Goal: Task Accomplishment & Management: Manage account settings

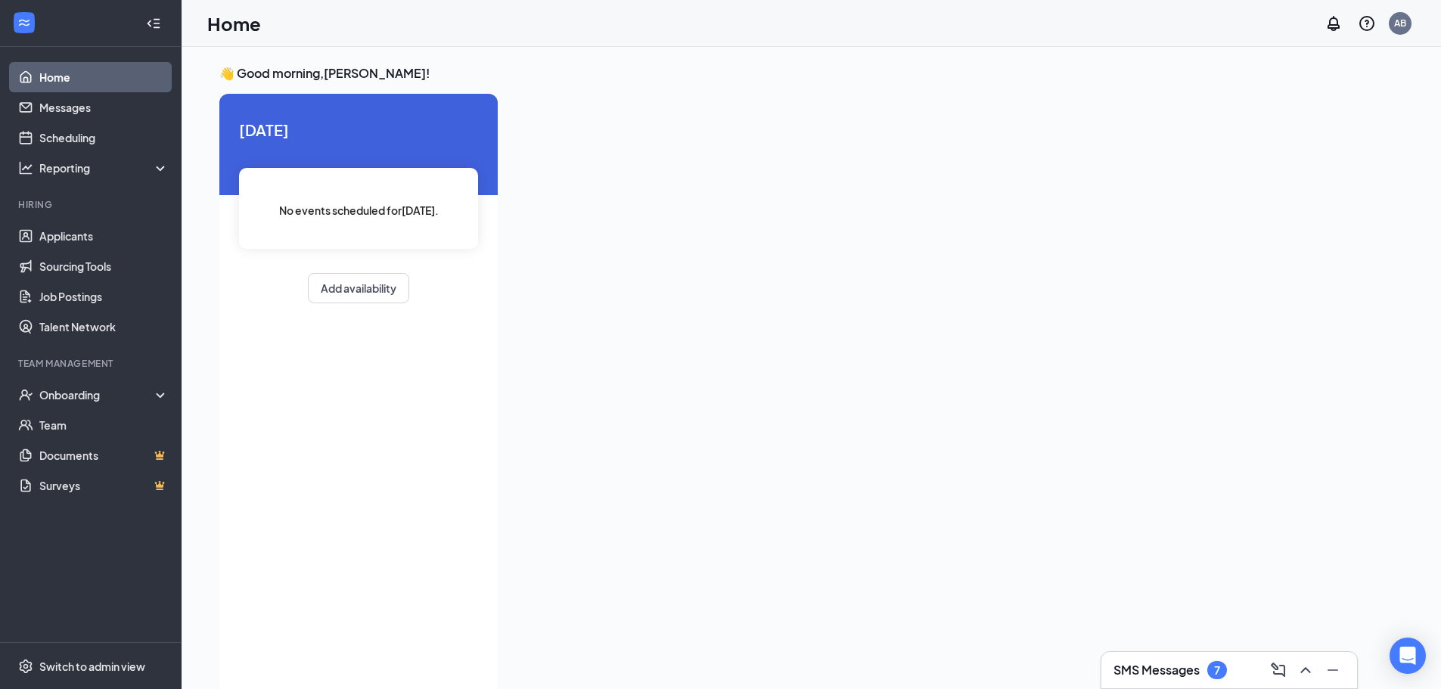
click at [1195, 669] on h3 "SMS Messages" at bounding box center [1156, 670] width 86 height 17
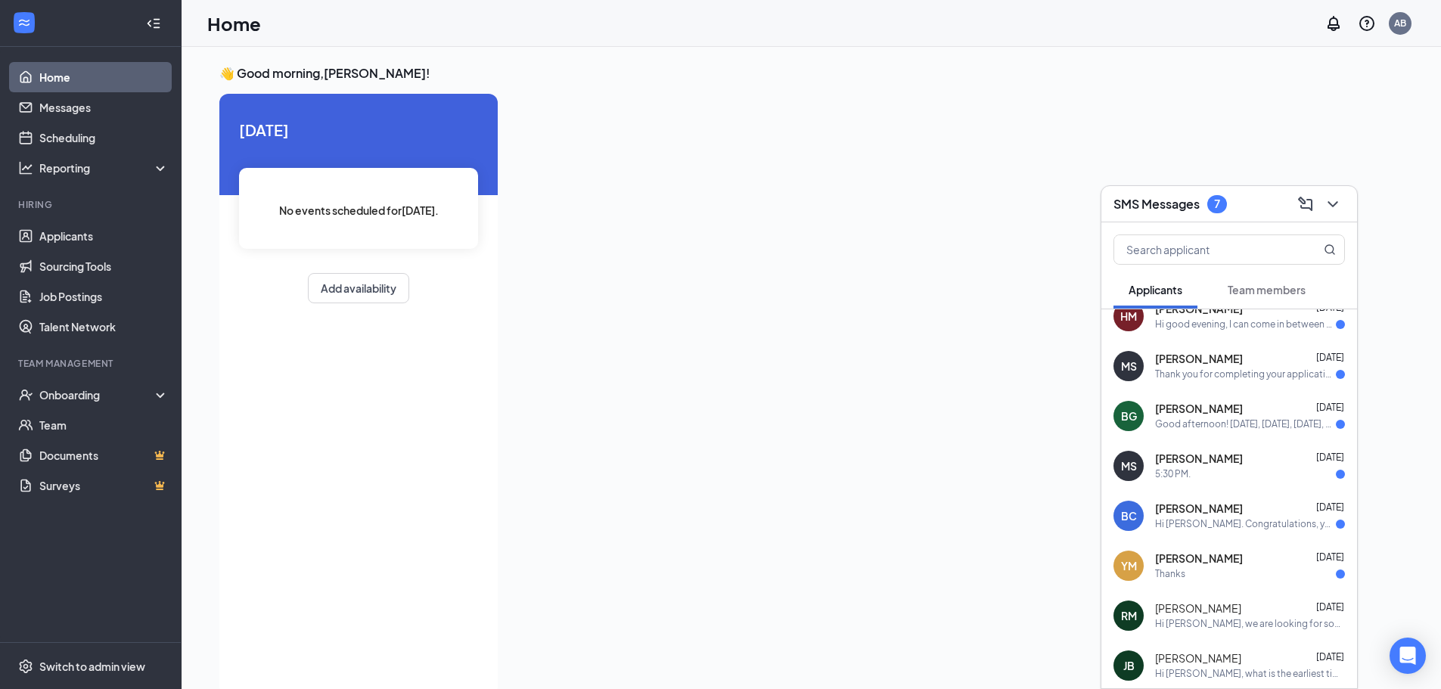
scroll to position [76, 0]
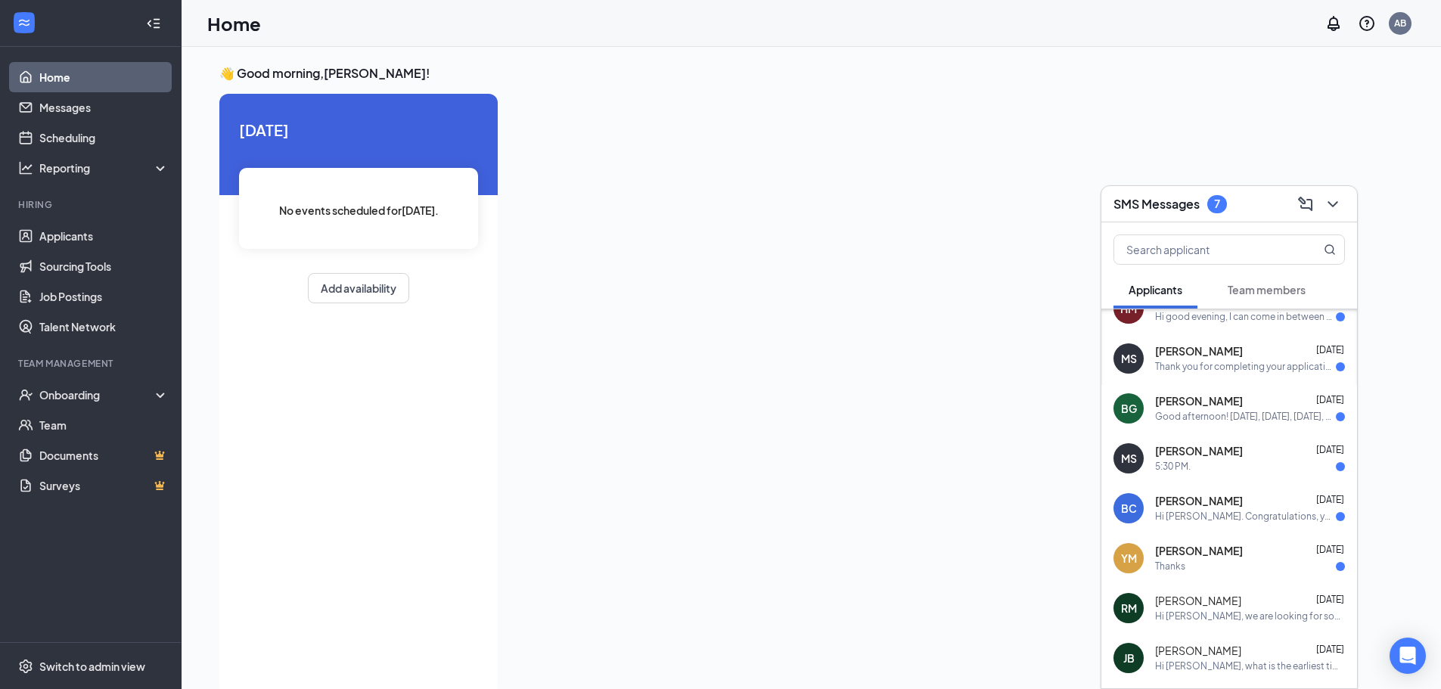
click at [1184, 564] on div "Thanks" at bounding box center [1170, 566] width 30 height 13
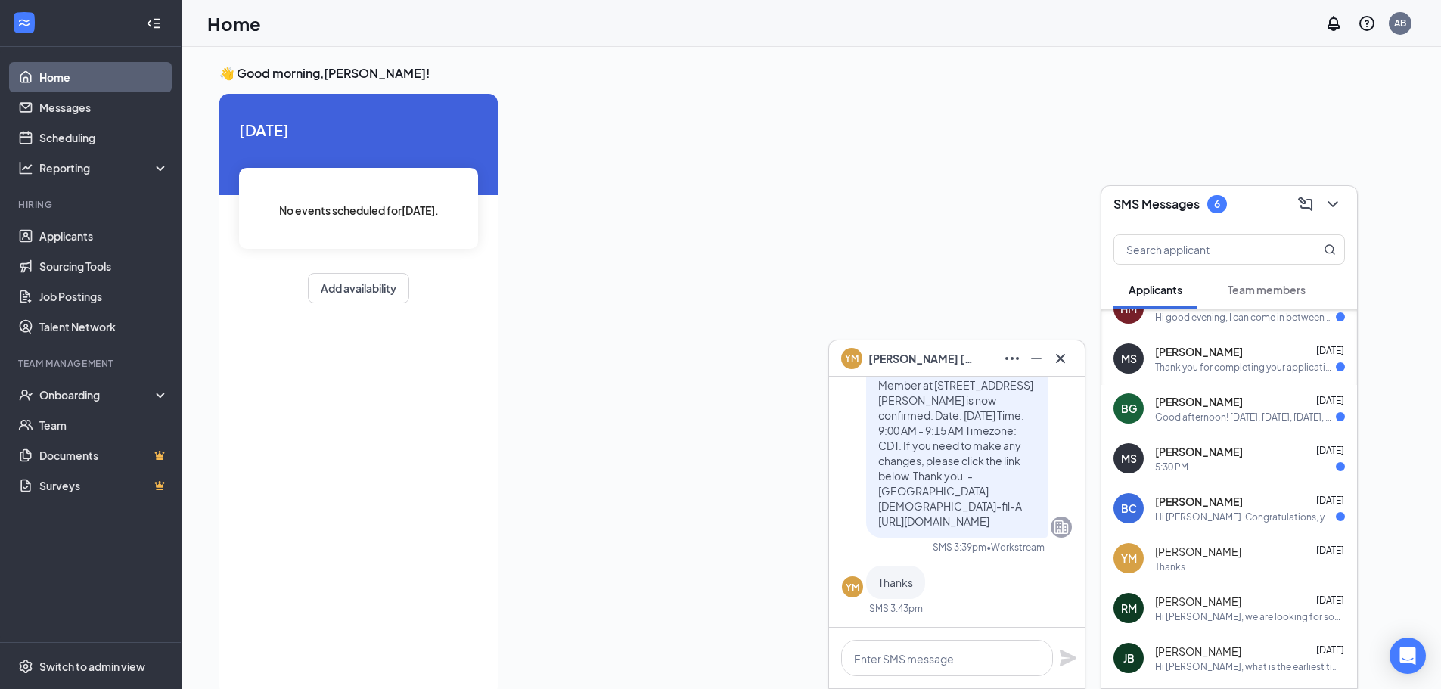
click at [1191, 510] on div "Hi [PERSON_NAME]. Congratulations, your onsite interview with [DEMOGRAPHIC_DATA…" at bounding box center [1245, 516] width 181 height 13
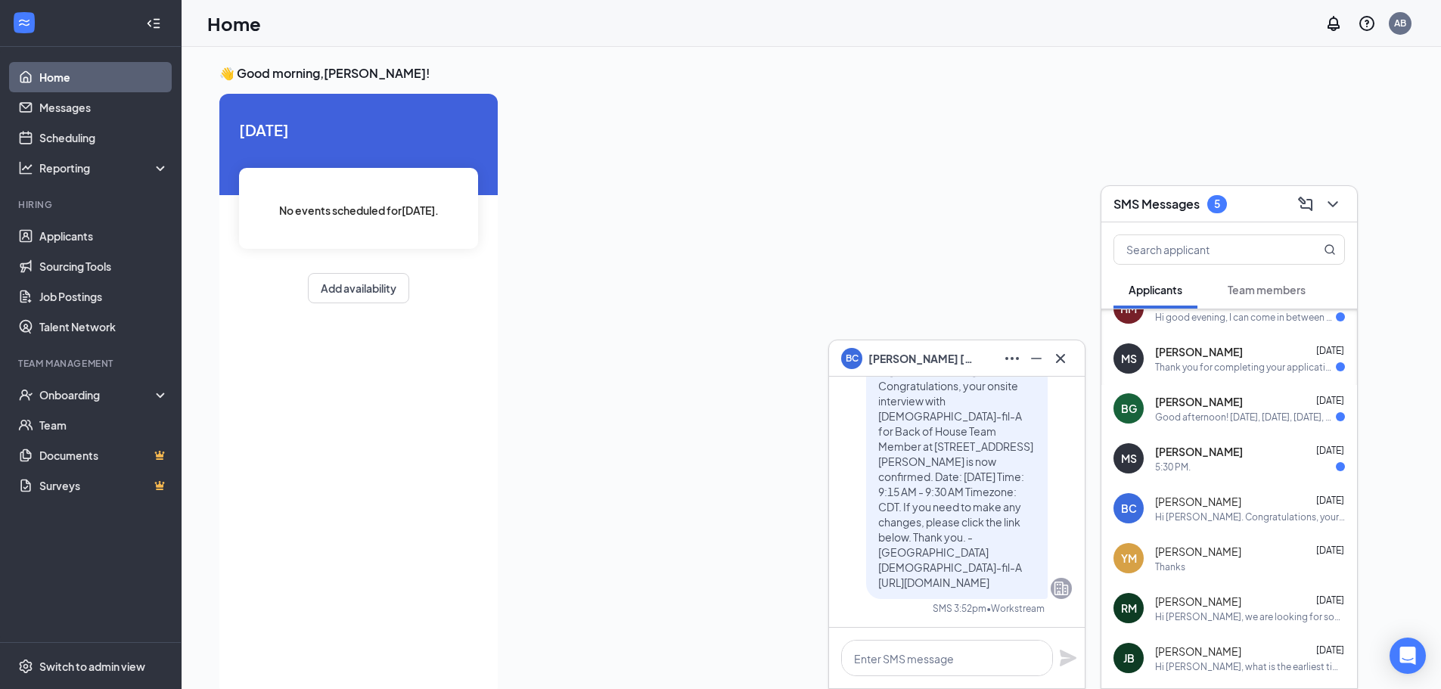
click at [1208, 466] on div "5:30 PM." at bounding box center [1250, 467] width 190 height 13
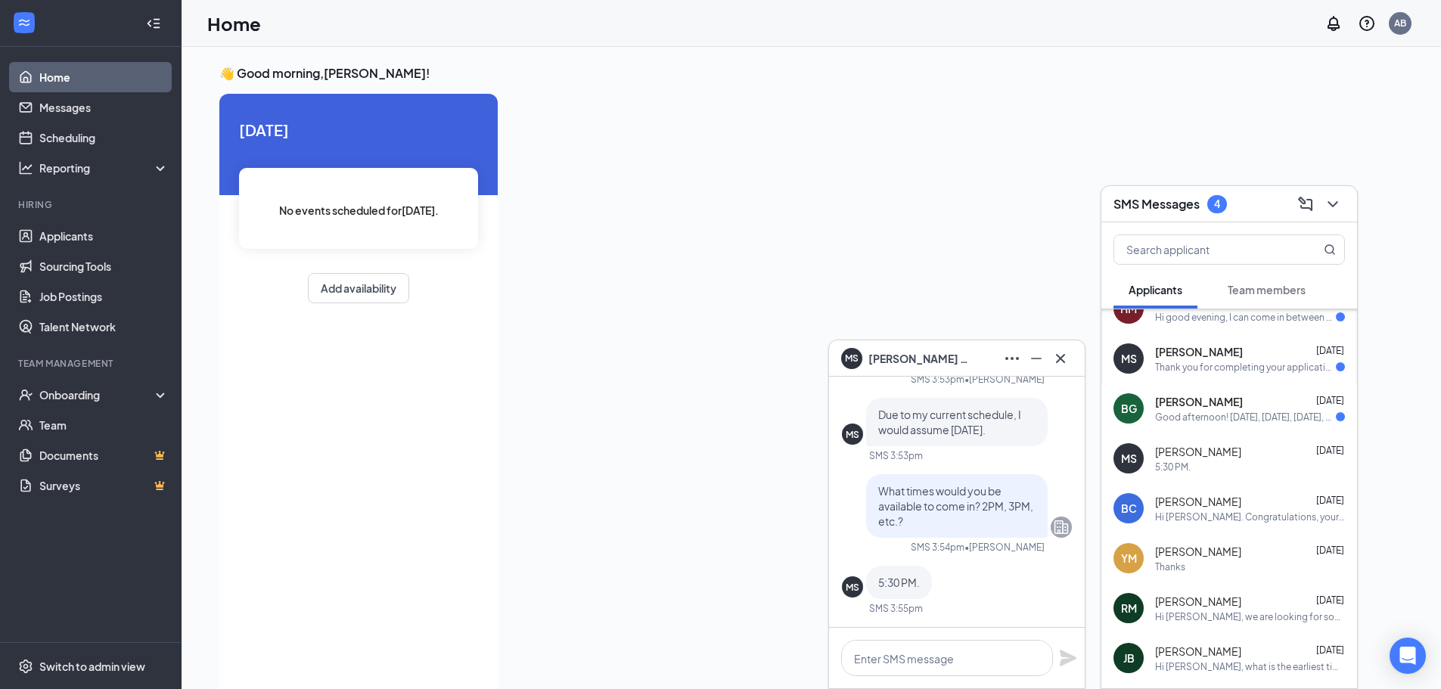
click at [1217, 411] on div "Good afternoon! [DATE], [DATE], [DATE], and [DATE]- 4pm [DATE] and [DATE]- open…" at bounding box center [1245, 417] width 181 height 13
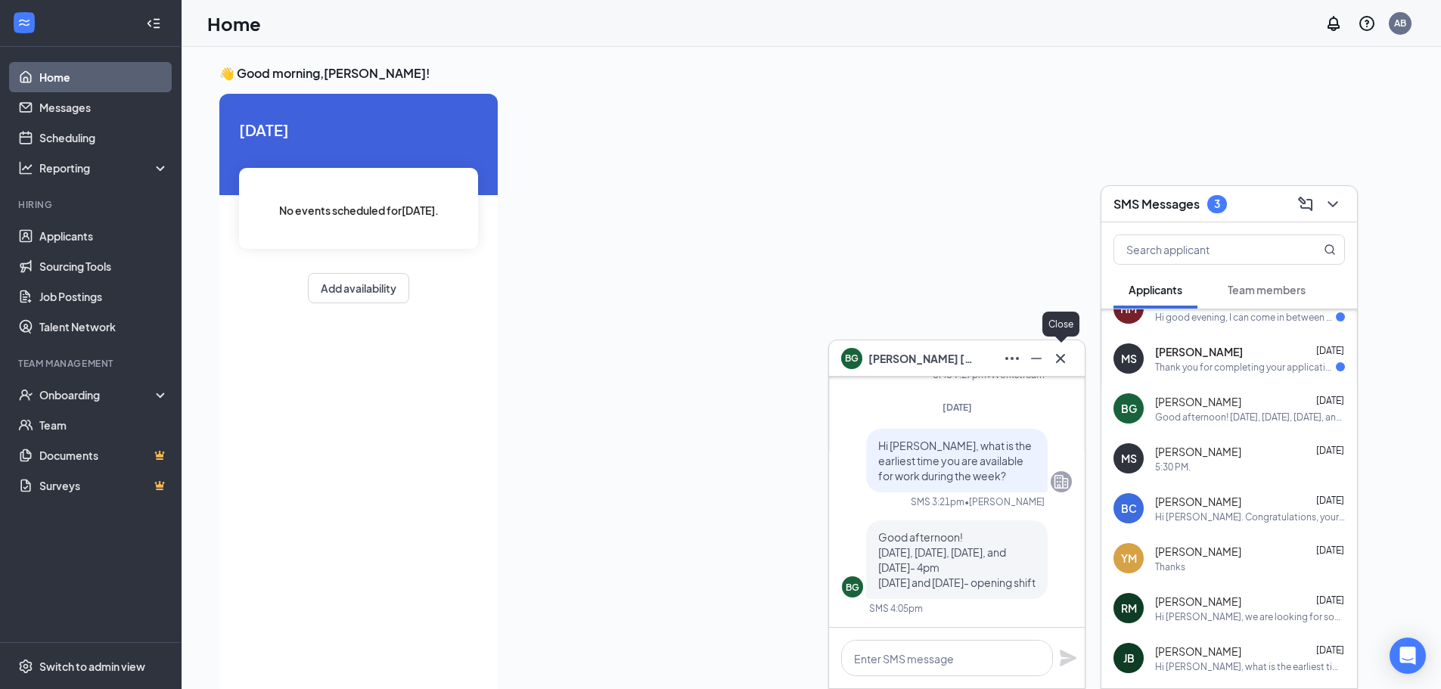
click at [1062, 366] on icon "Cross" at bounding box center [1060, 358] width 18 height 18
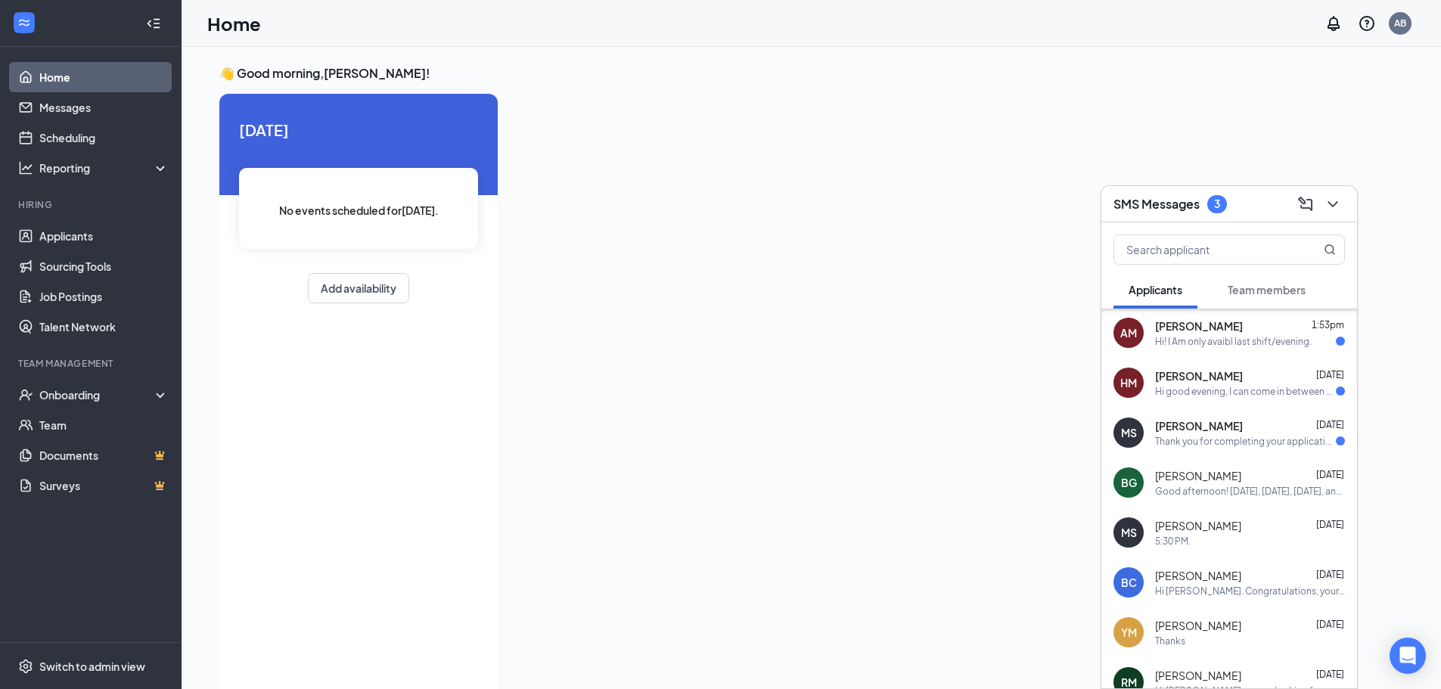
scroll to position [0, 0]
click at [1211, 428] on span "[PERSON_NAME]" at bounding box center [1199, 427] width 88 height 15
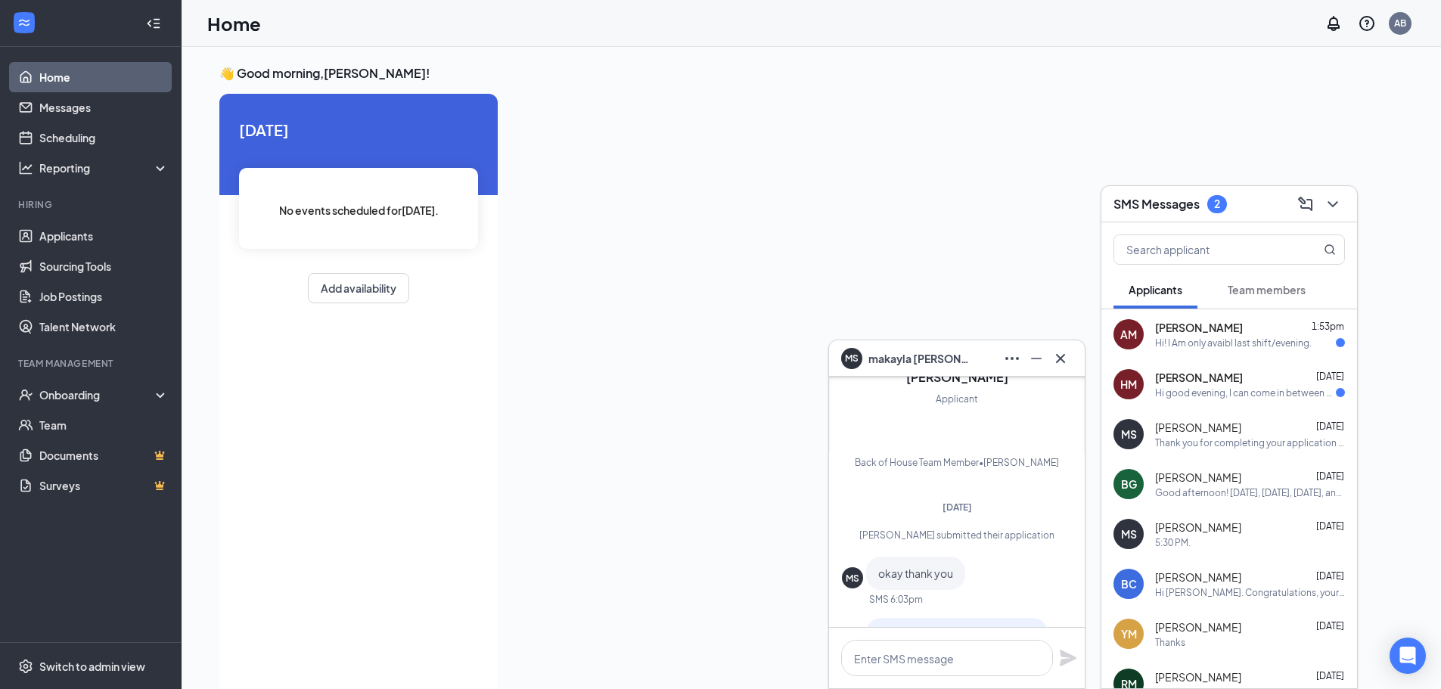
scroll to position [-227, 0]
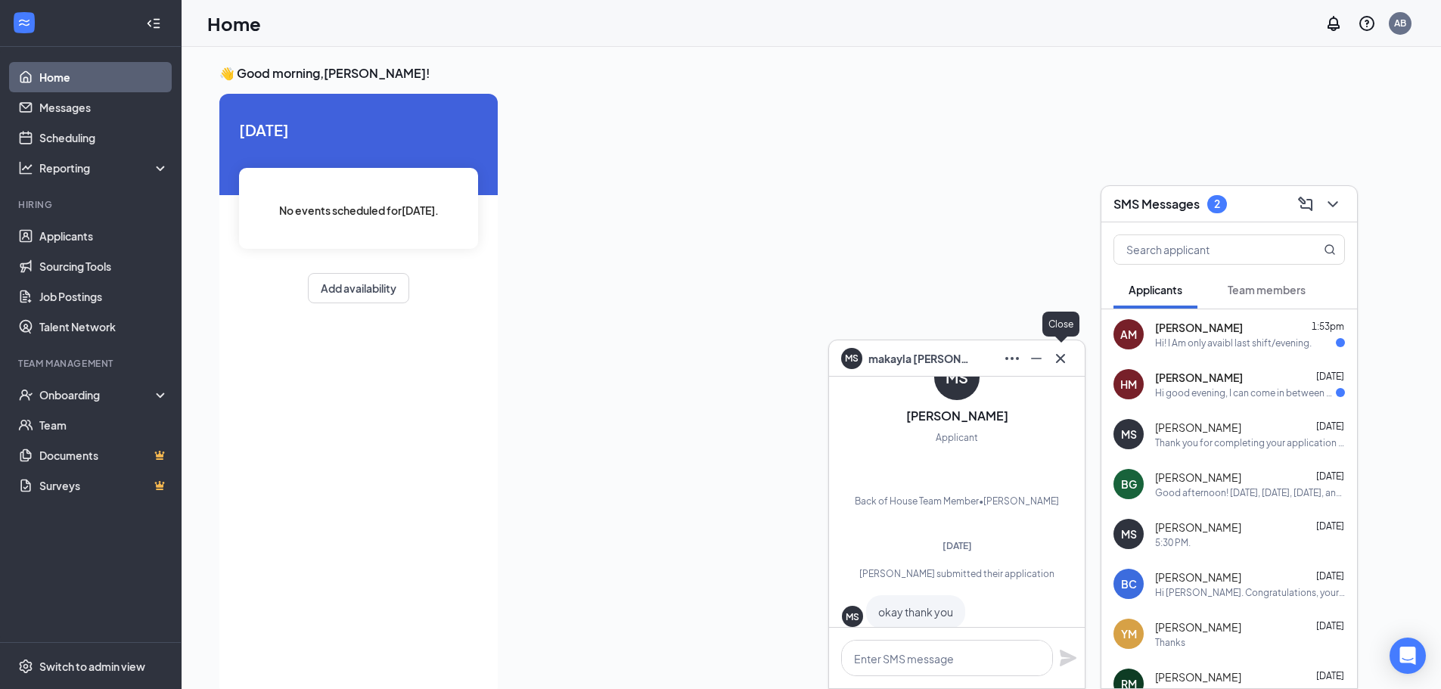
drag, startPoint x: 1059, startPoint y: 352, endPoint x: 1072, endPoint y: 354, distance: 12.3
click at [1058, 353] on icon "Cross" at bounding box center [1060, 358] width 18 height 18
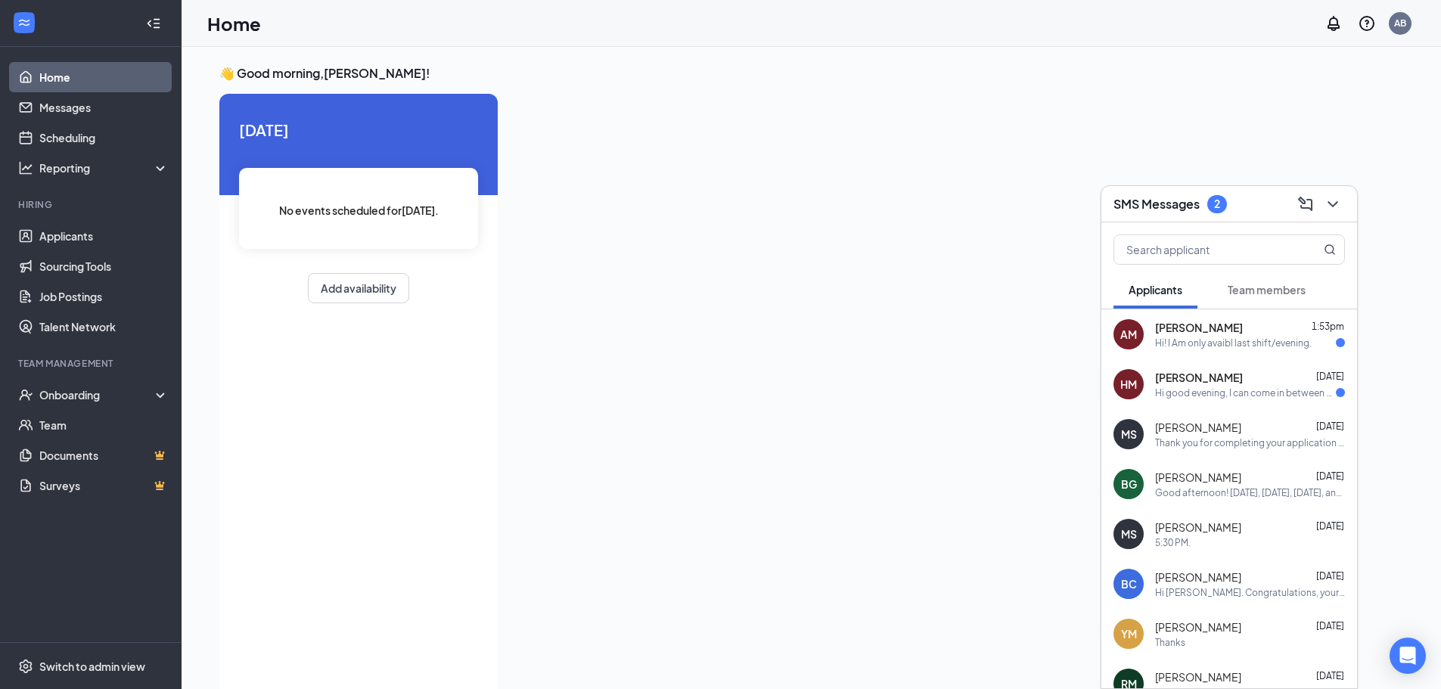
click at [1177, 391] on div "Hi good evening, I can come in between 8:00-8:30 am!" at bounding box center [1245, 392] width 181 height 13
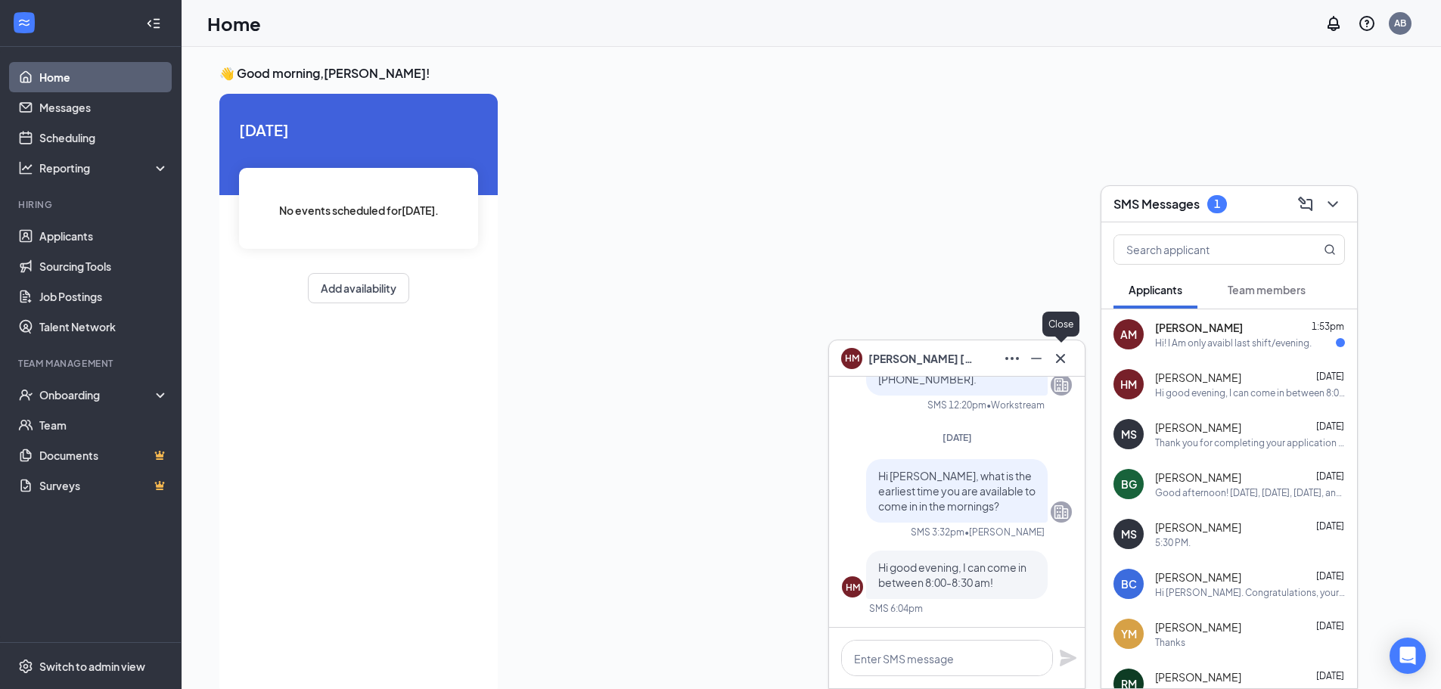
click at [1060, 362] on icon "Cross" at bounding box center [1060, 358] width 18 height 18
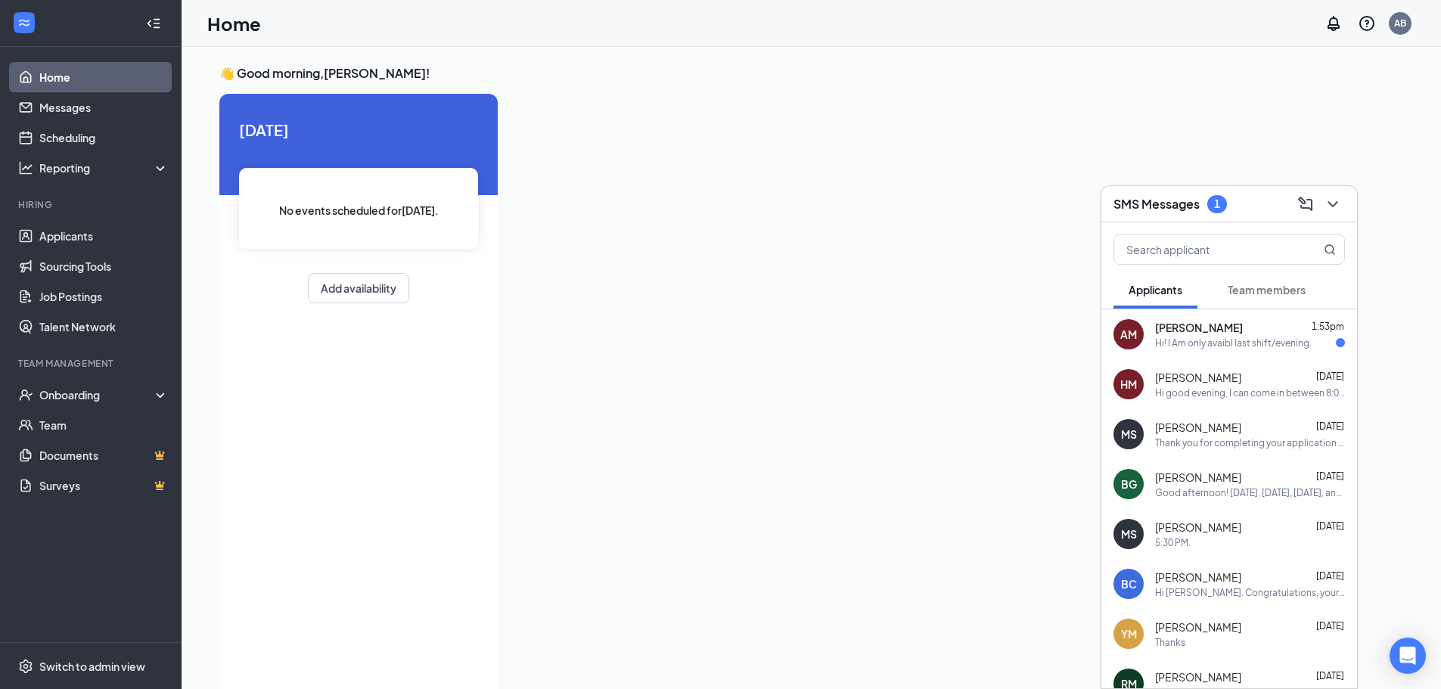
click at [1218, 332] on span "[PERSON_NAME]" at bounding box center [1199, 327] width 88 height 15
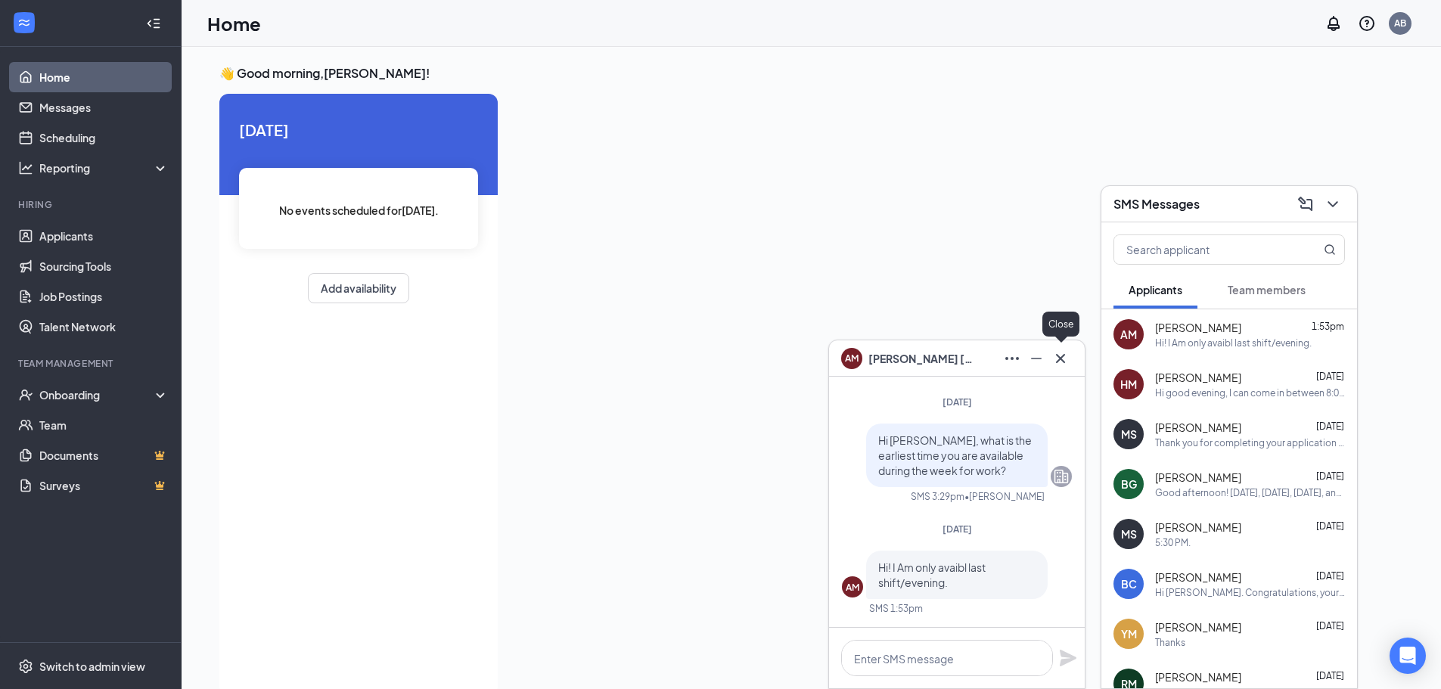
click at [1066, 361] on icon "Cross" at bounding box center [1060, 358] width 18 height 18
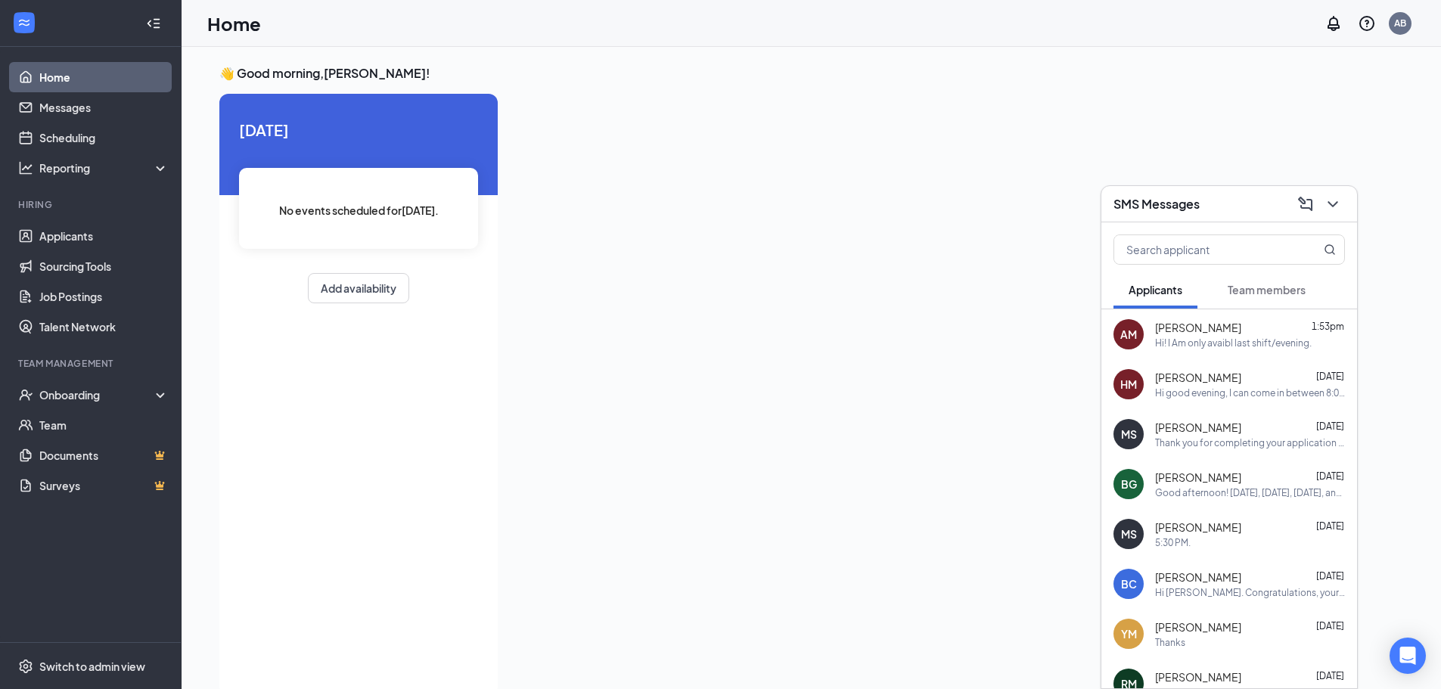
scroll to position [196, 0]
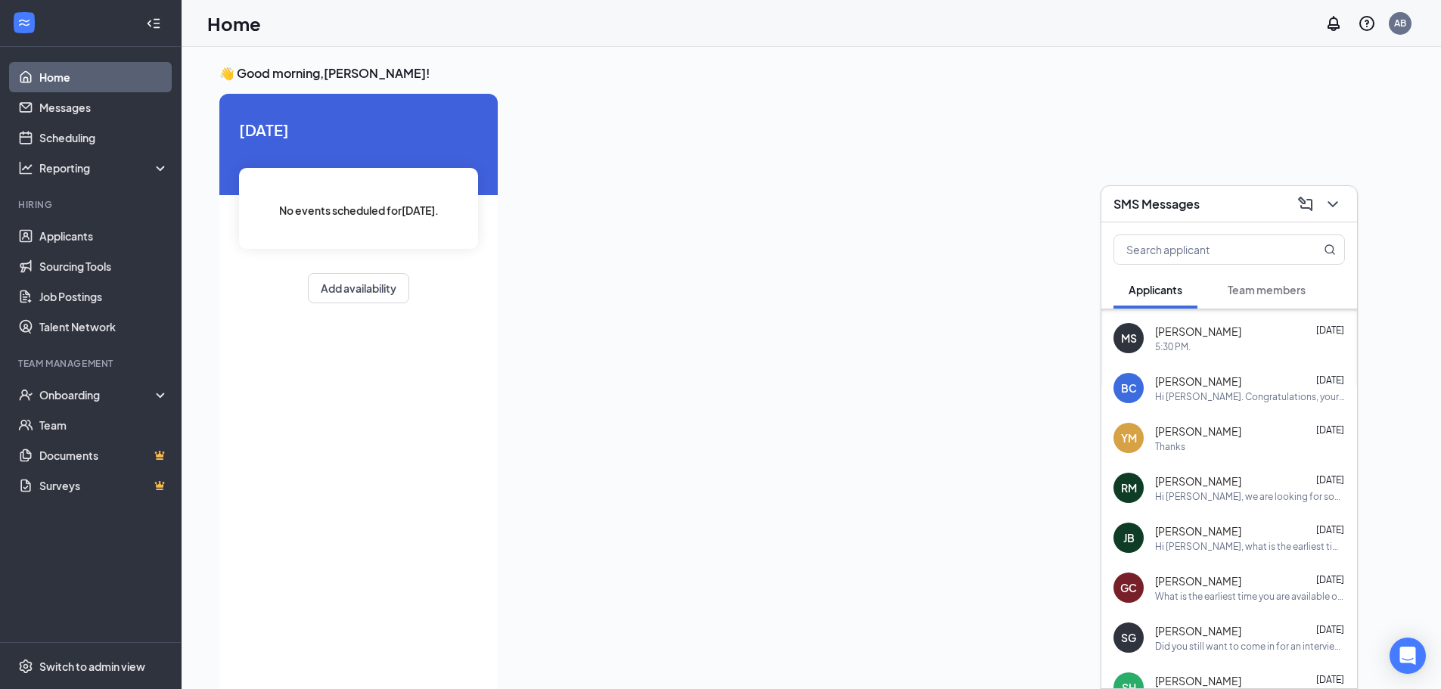
click at [1205, 504] on div "[PERSON_NAME] [DATE] Hi [PERSON_NAME], we are looking for someone who can work …" at bounding box center [1229, 488] width 256 height 50
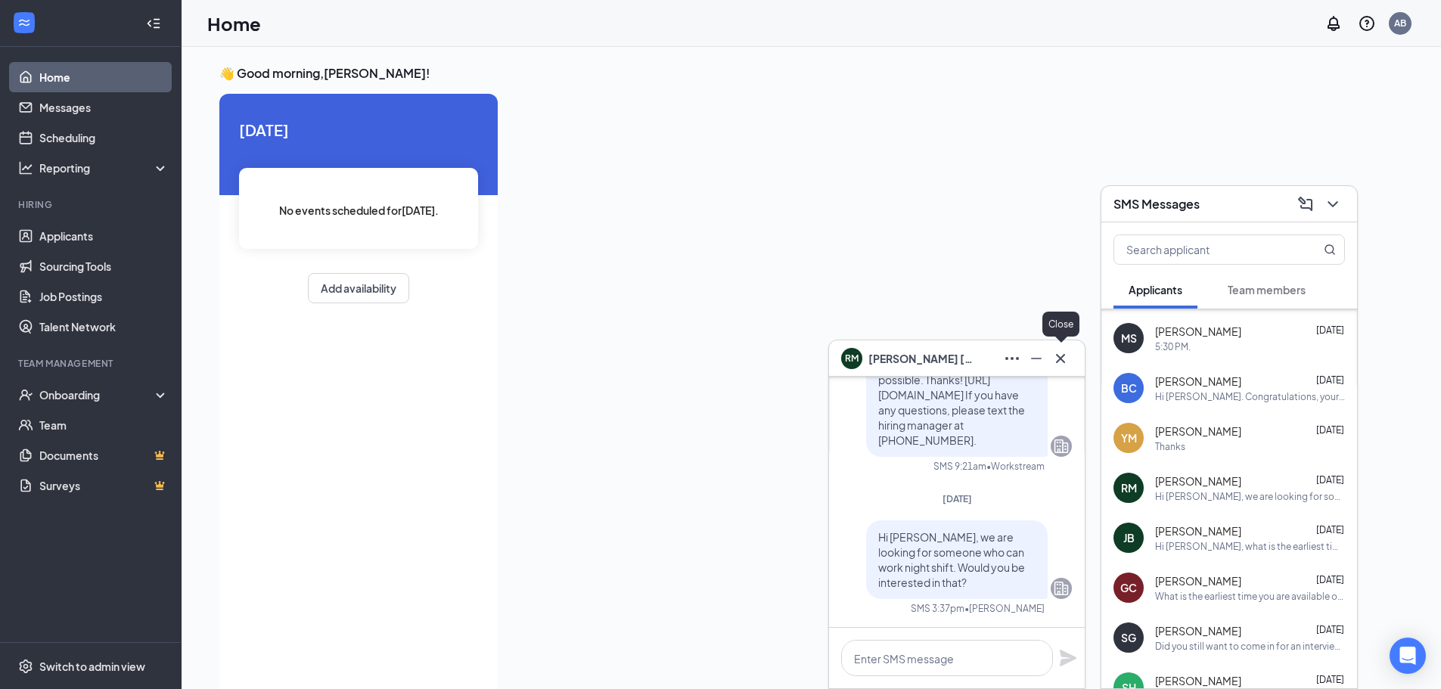
click at [1069, 358] on icon "Cross" at bounding box center [1060, 358] width 18 height 18
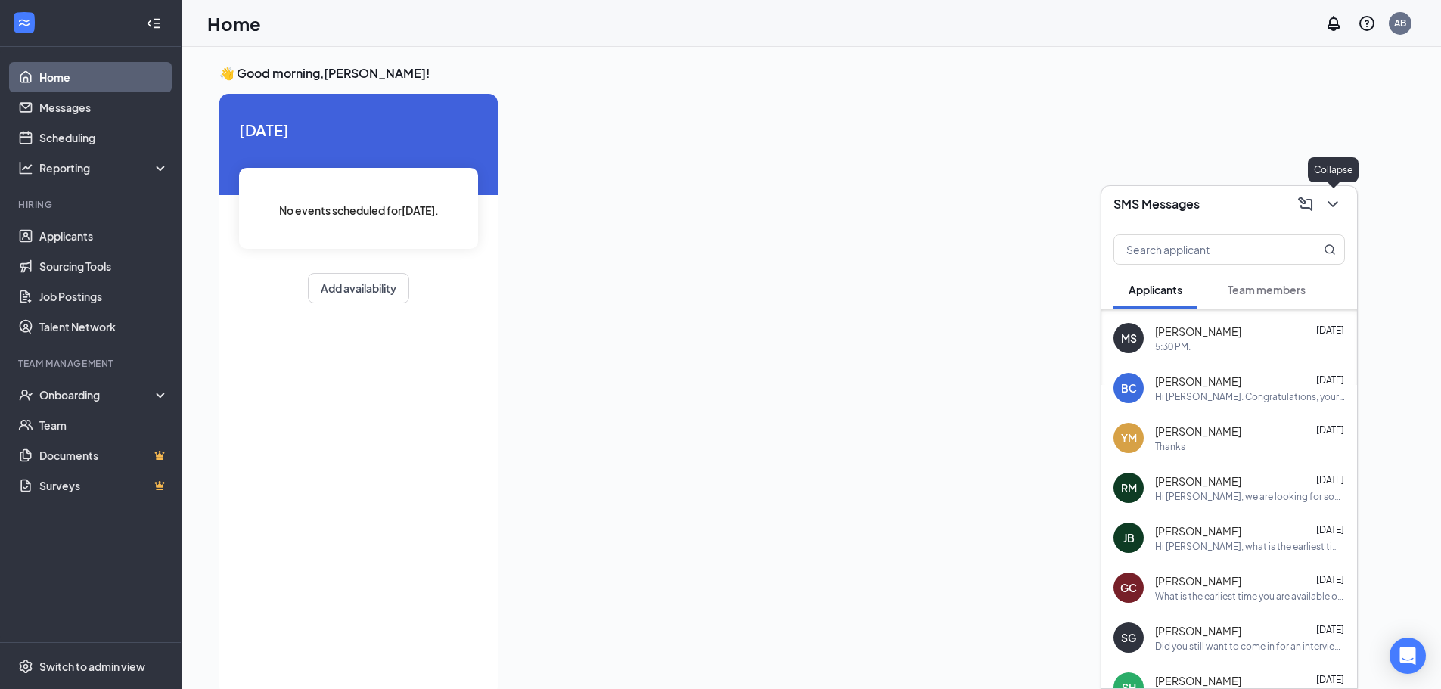
click at [1342, 199] on button at bounding box center [1332, 204] width 24 height 24
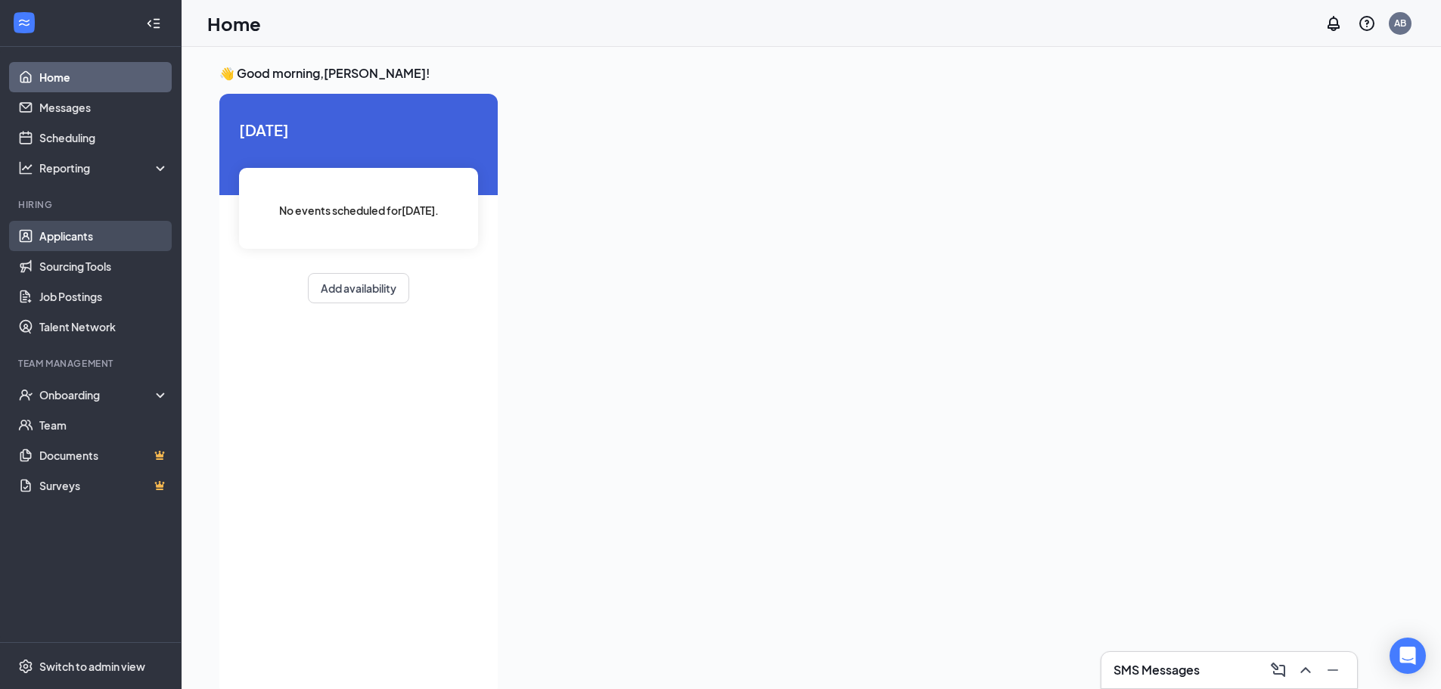
click at [70, 242] on link "Applicants" at bounding box center [103, 236] width 129 height 30
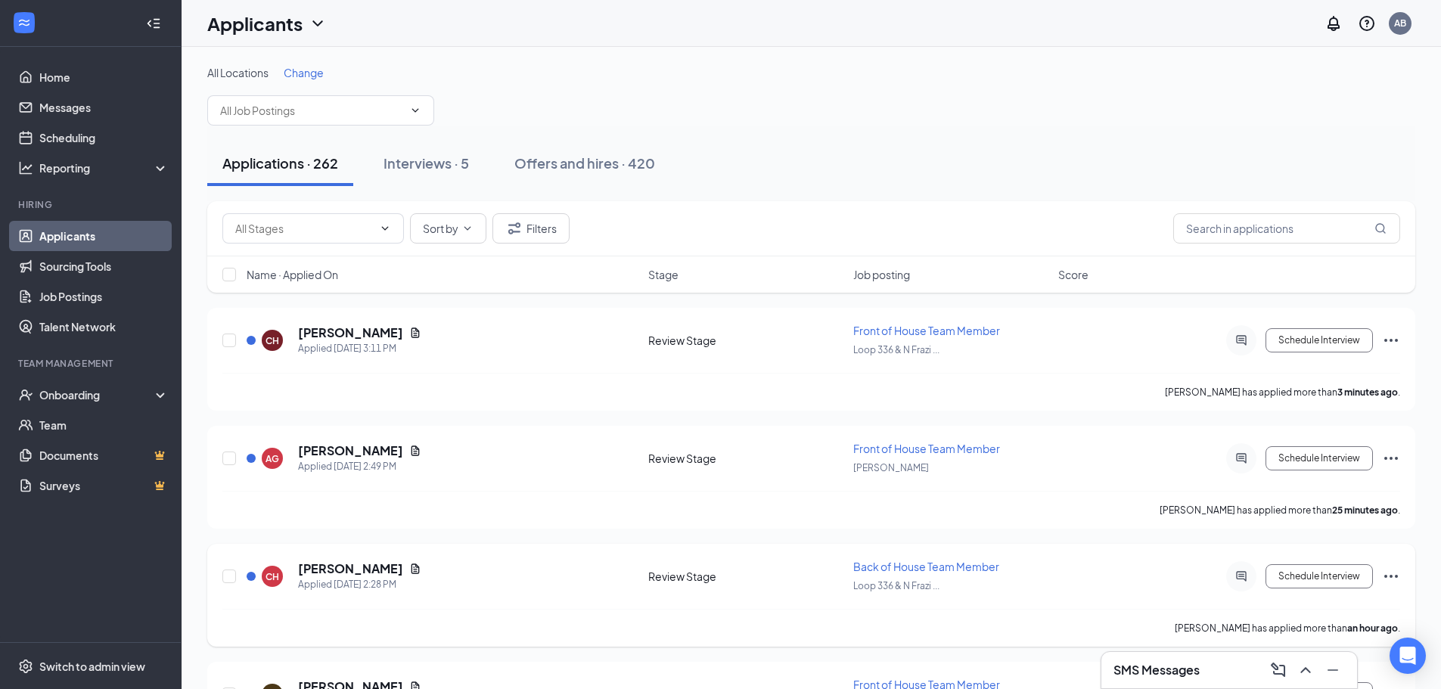
click at [421, 575] on div "[PERSON_NAME]" at bounding box center [359, 568] width 123 height 17
click at [420, 569] on icon "Document" at bounding box center [415, 568] width 8 height 10
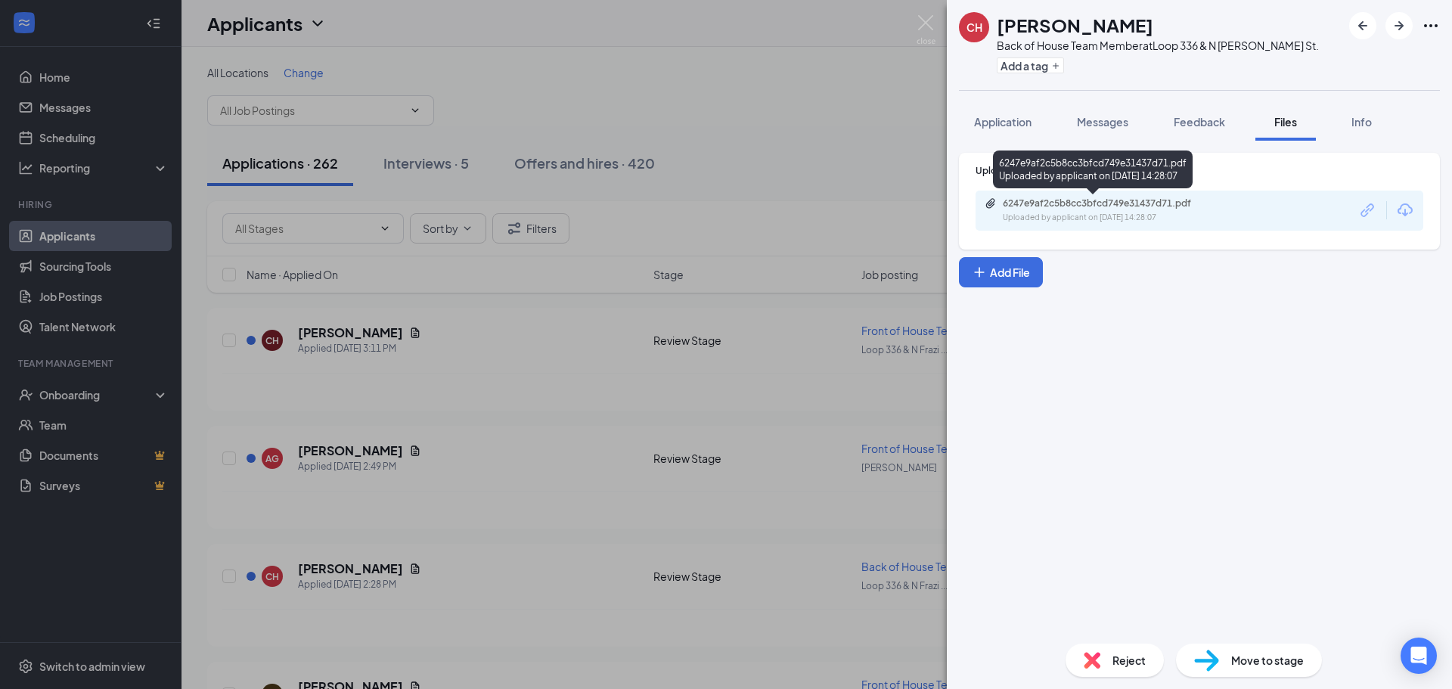
click at [1178, 210] on div "6247e9af2c5b8cc3bfcd749e31437d71.pdf Uploaded by applicant on [DATE] 14:28:07" at bounding box center [1107, 210] width 245 height 26
click at [925, 18] on img at bounding box center [926, 29] width 19 height 29
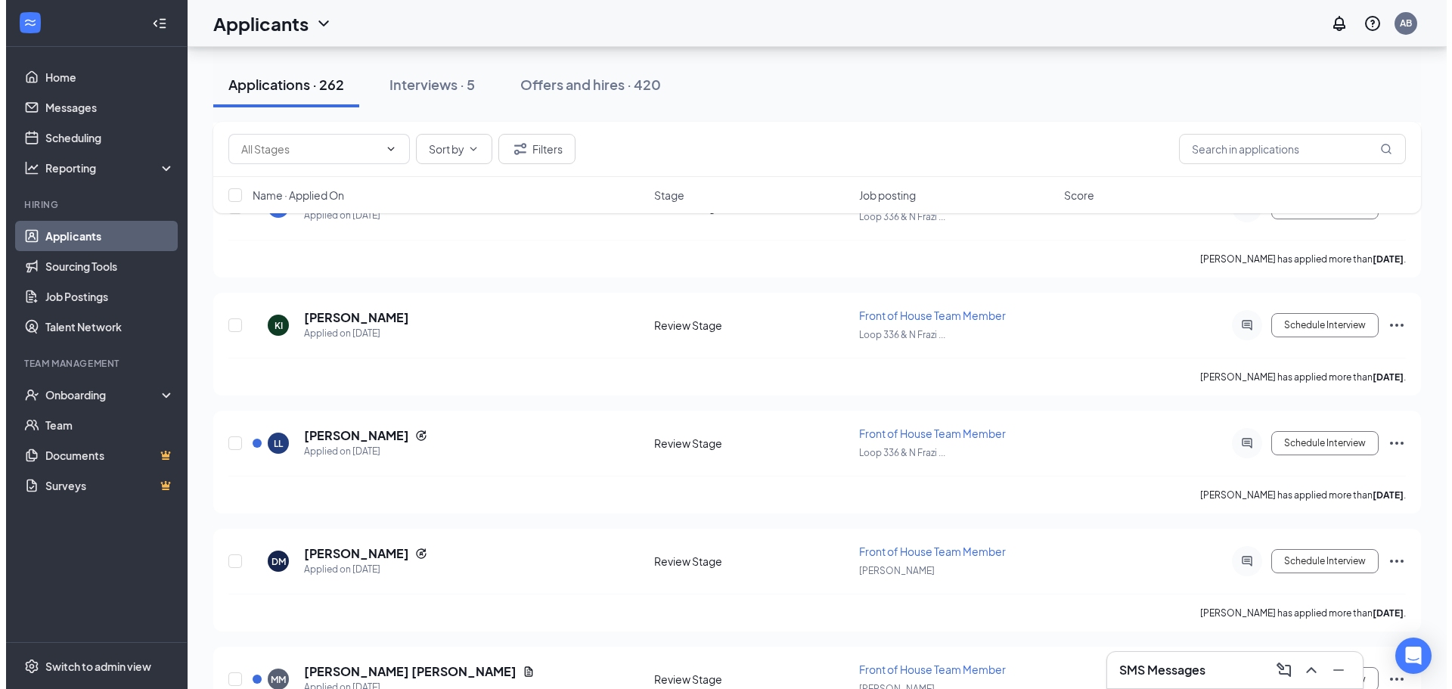
scroll to position [2042, 0]
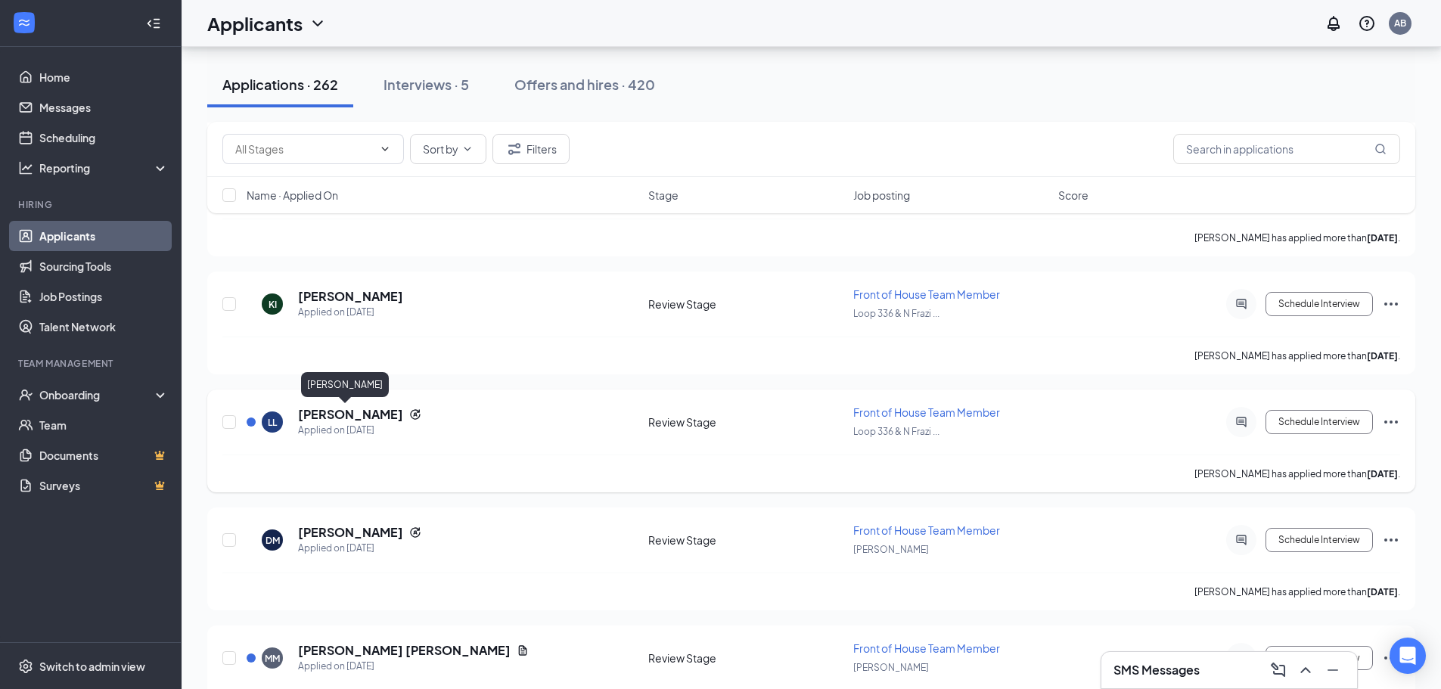
click at [334, 414] on h5 "[PERSON_NAME]" at bounding box center [350, 414] width 105 height 17
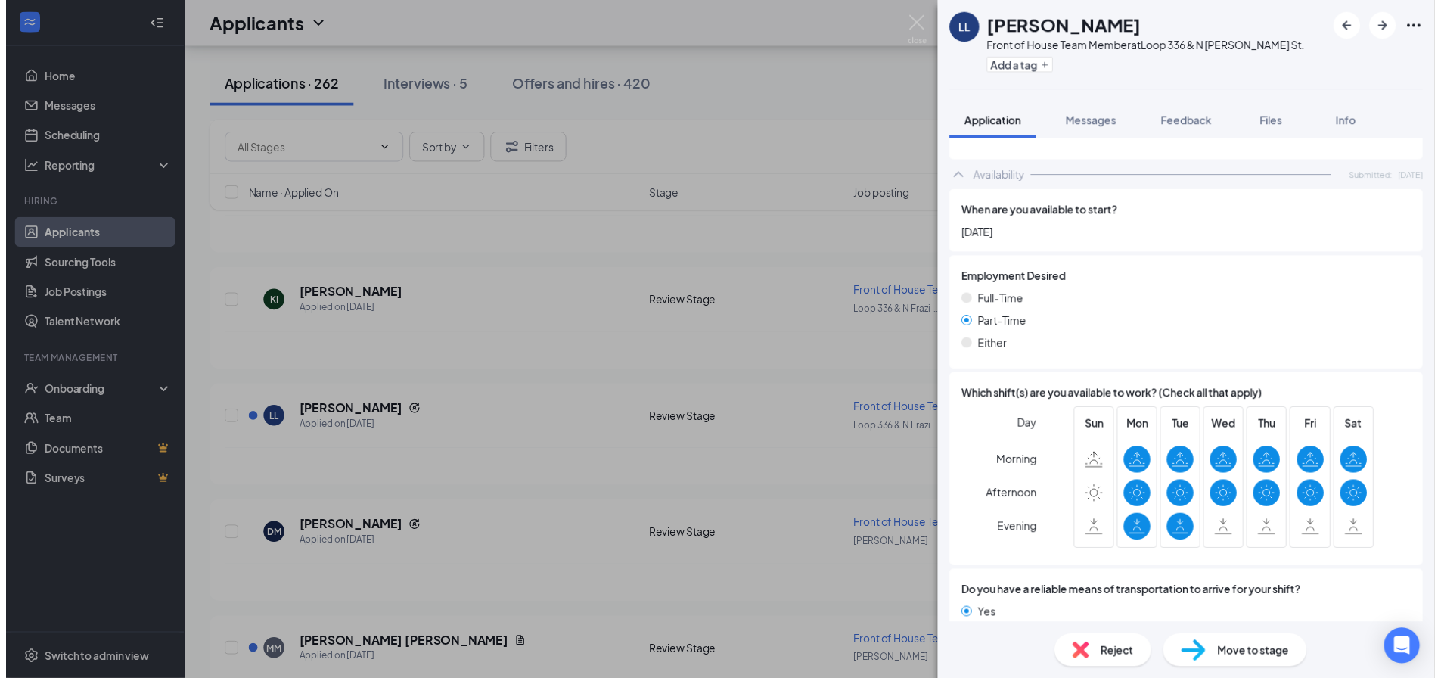
scroll to position [913, 0]
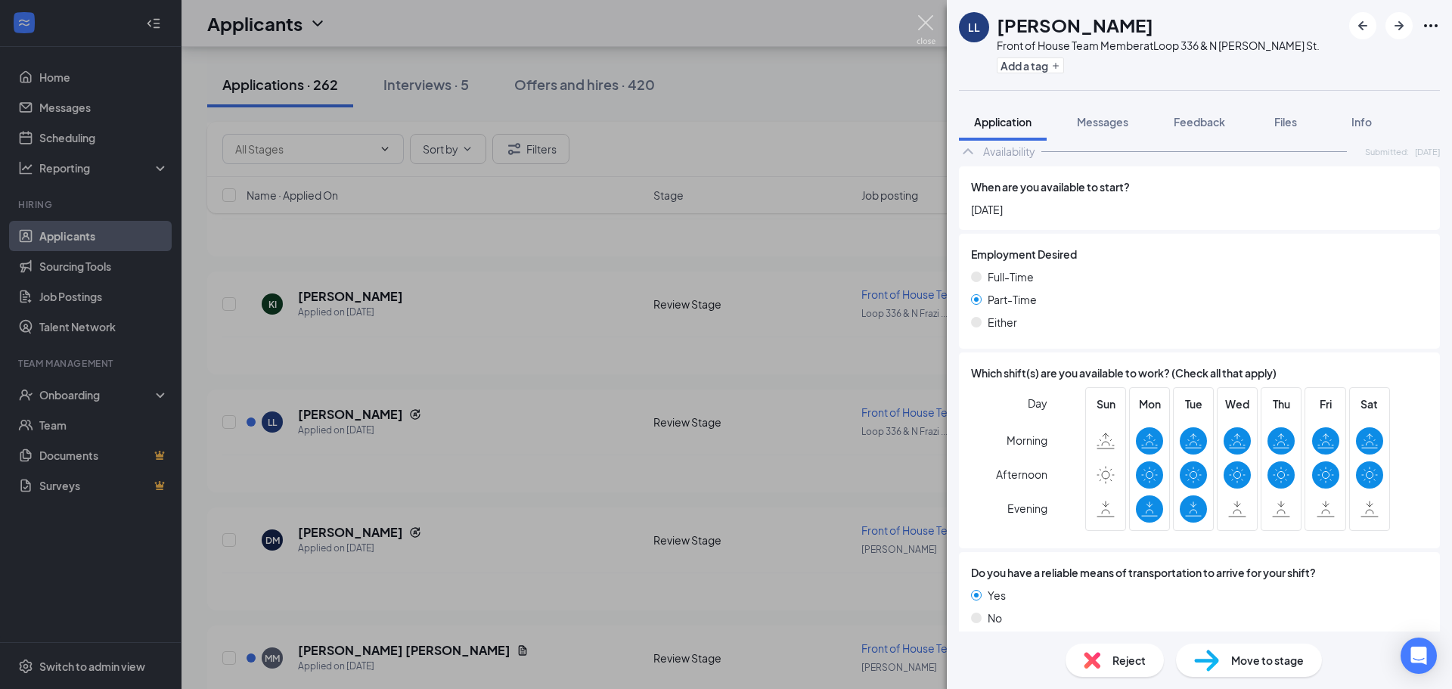
click at [925, 27] on img at bounding box center [926, 29] width 19 height 29
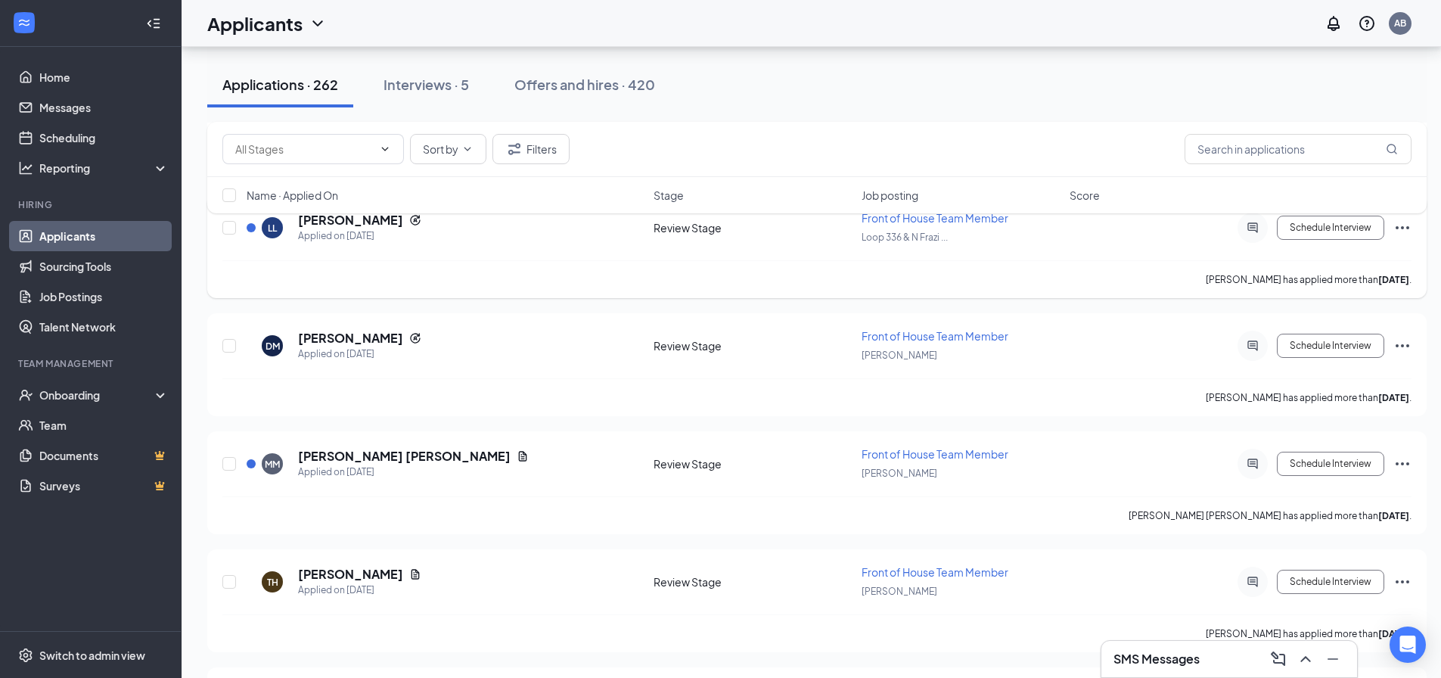
scroll to position [2269, 0]
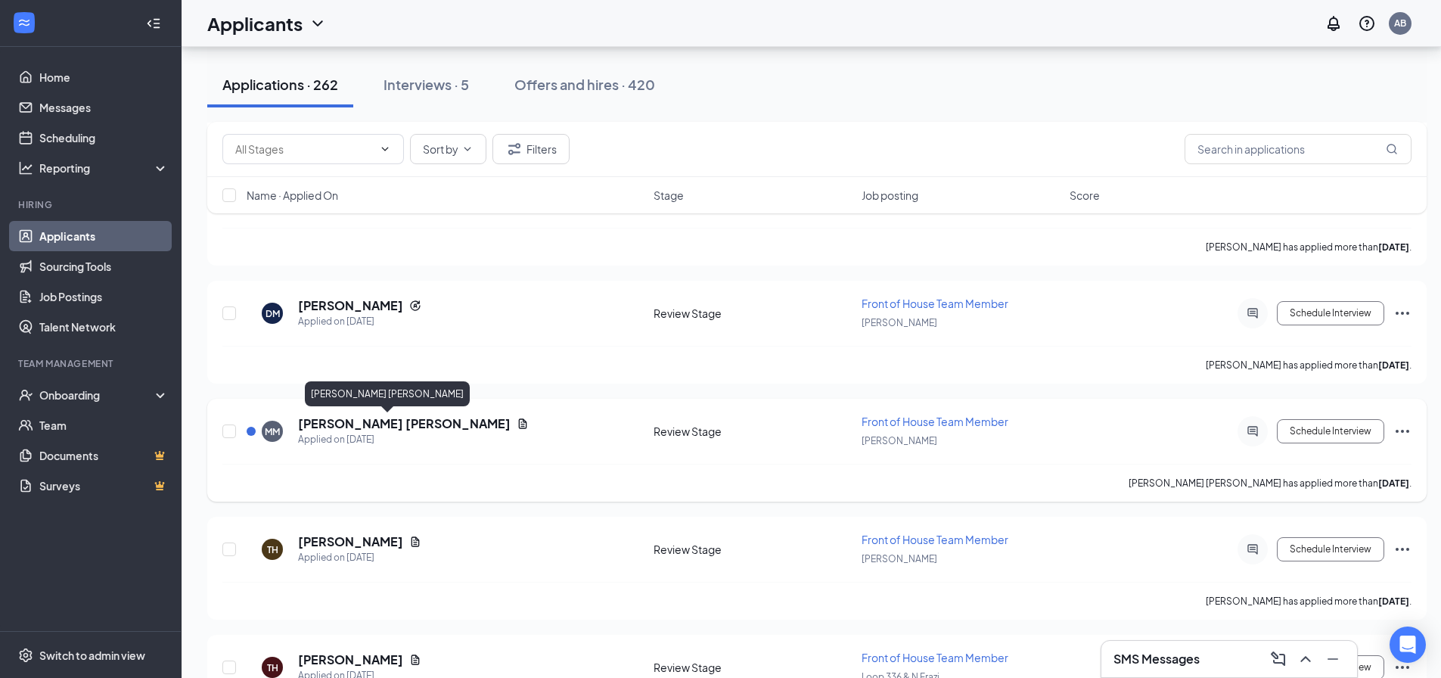
click at [375, 420] on h5 "[PERSON_NAME] [PERSON_NAME]" at bounding box center [404, 423] width 212 height 17
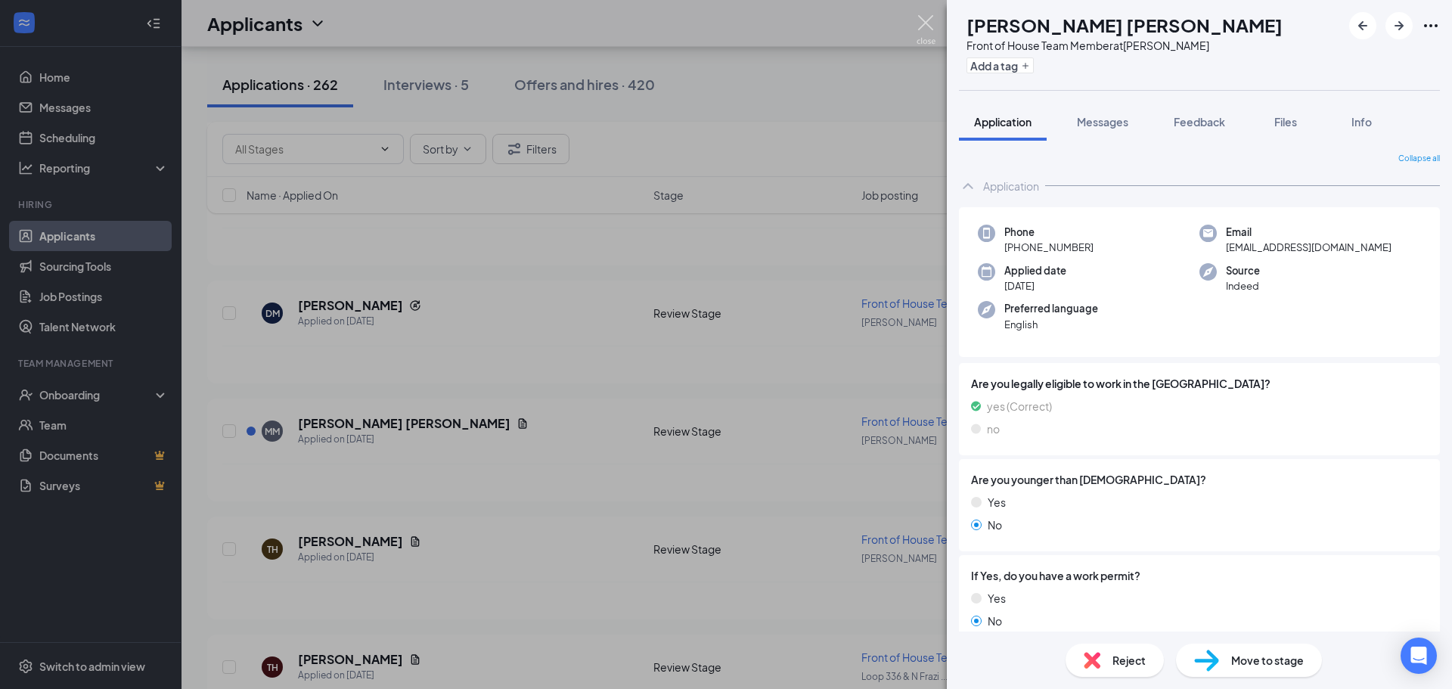
click at [932, 24] on img at bounding box center [926, 29] width 19 height 29
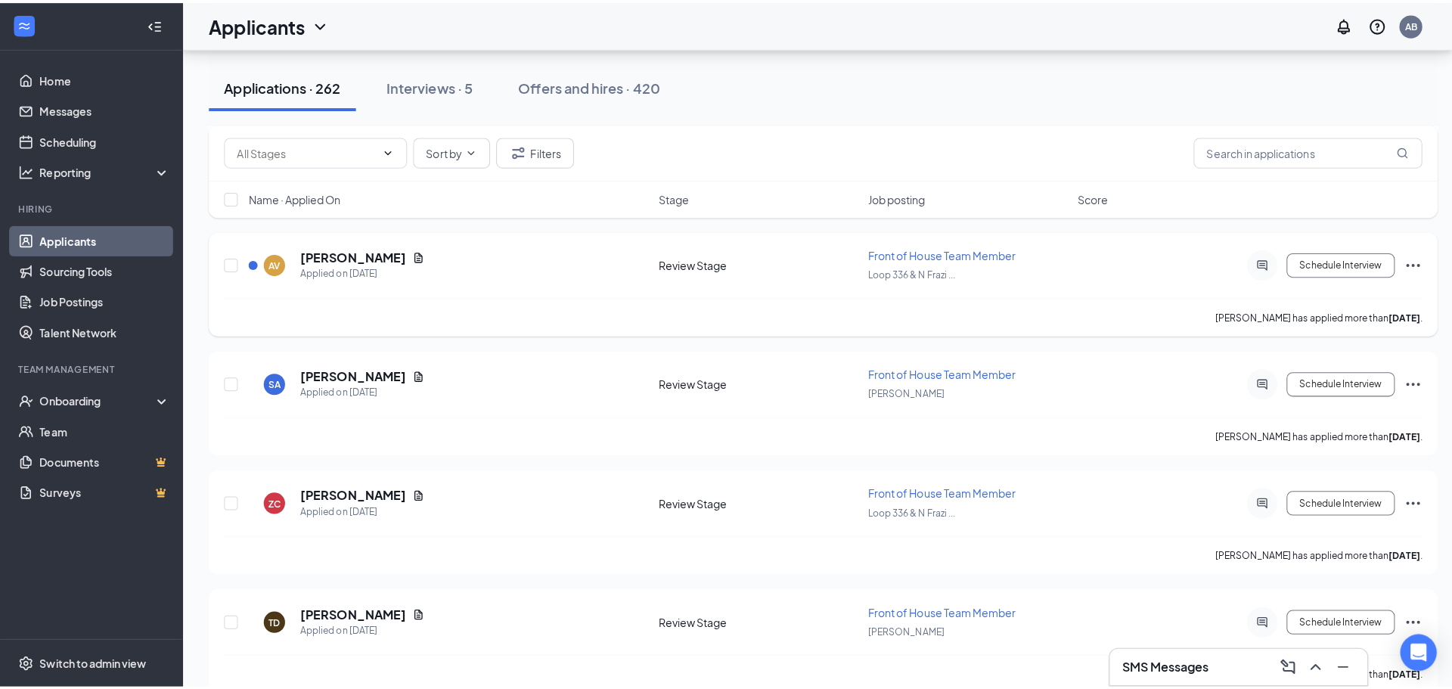
scroll to position [2874, 0]
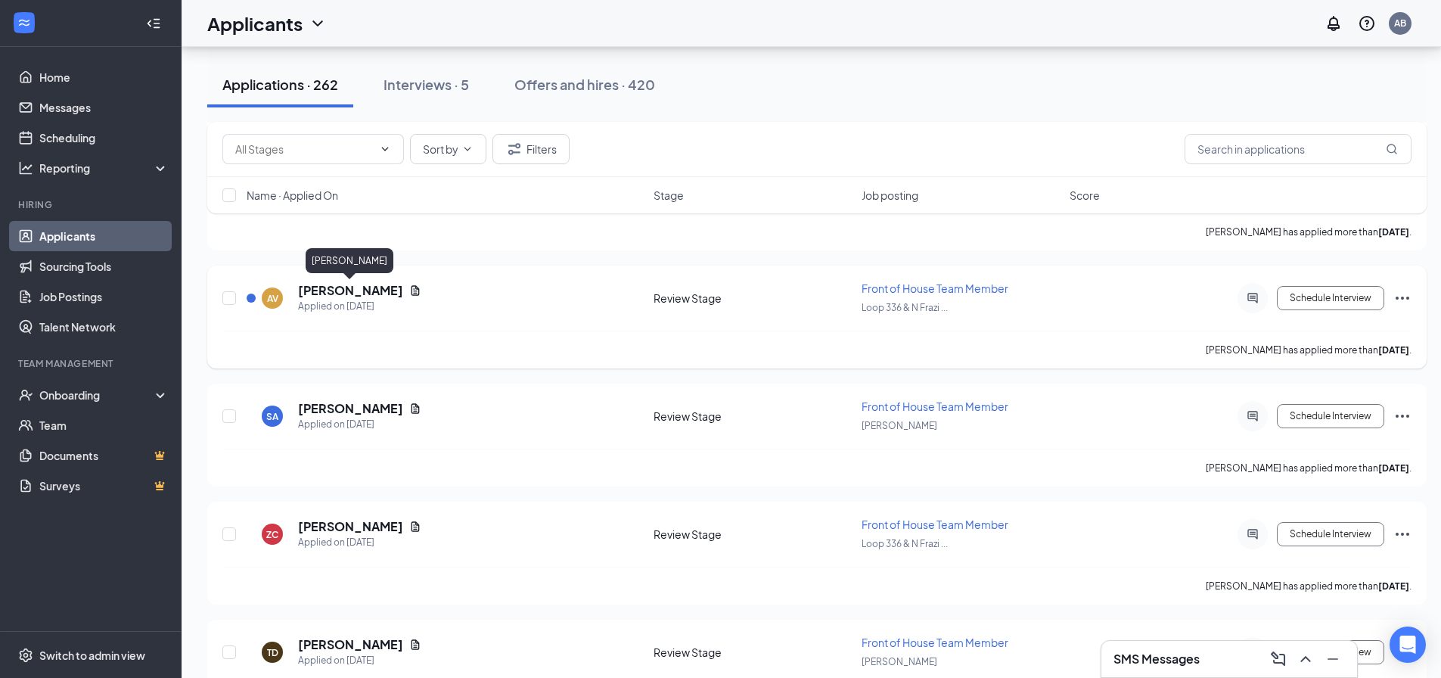
click at [370, 290] on h5 "[PERSON_NAME]" at bounding box center [350, 290] width 105 height 17
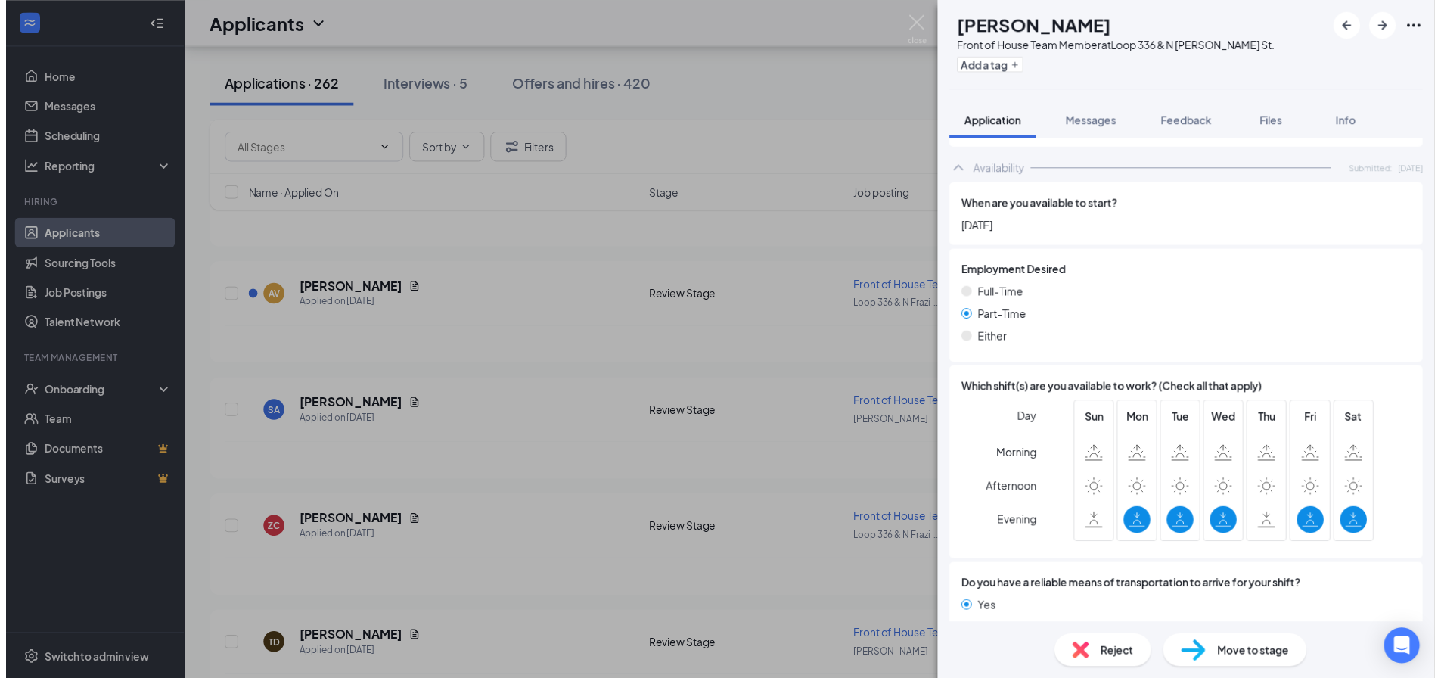
scroll to position [989, 0]
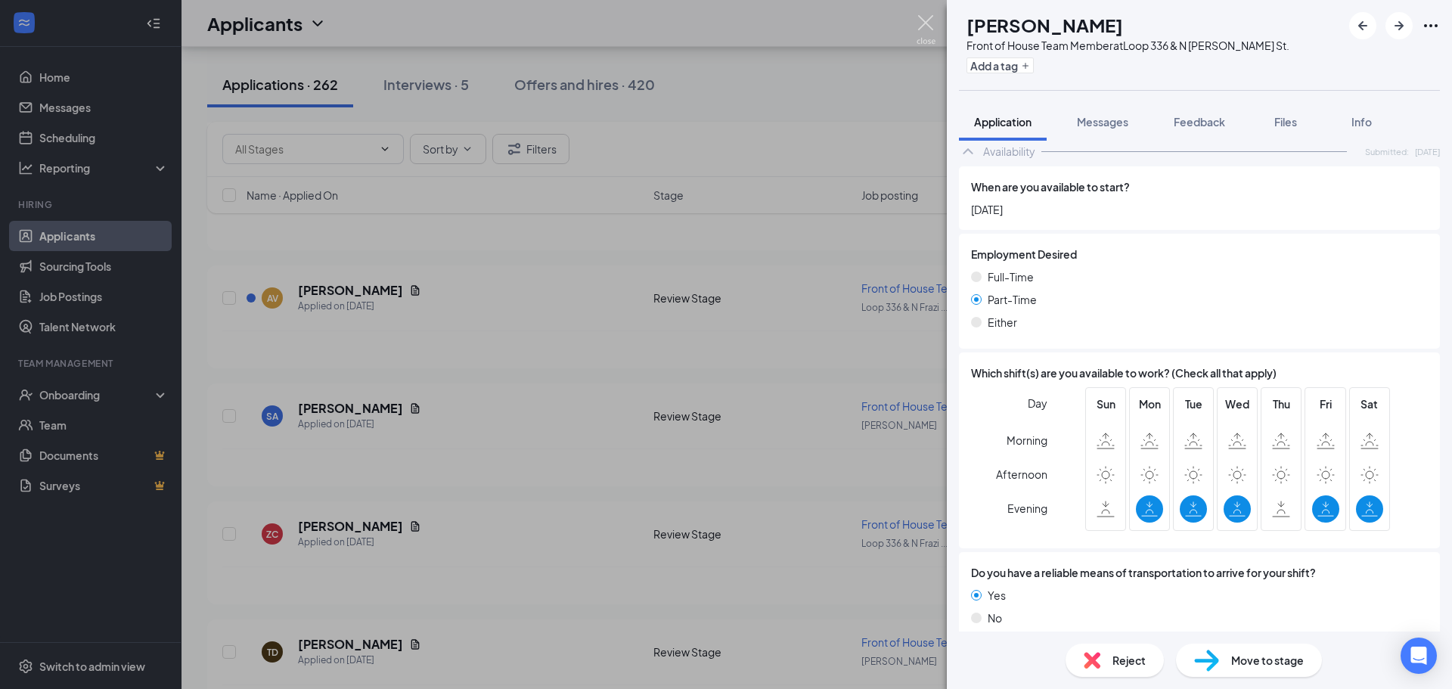
click at [931, 23] on img at bounding box center [926, 29] width 19 height 29
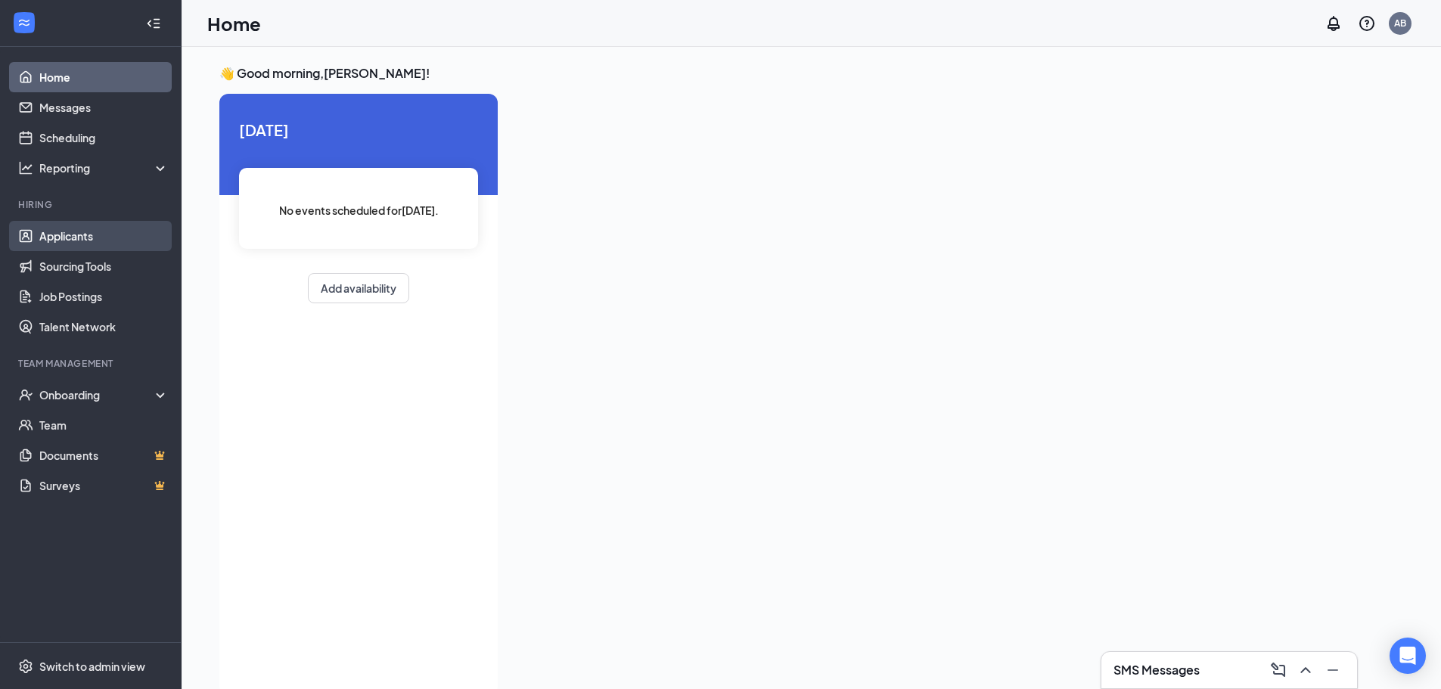
click at [64, 240] on link "Applicants" at bounding box center [103, 236] width 129 height 30
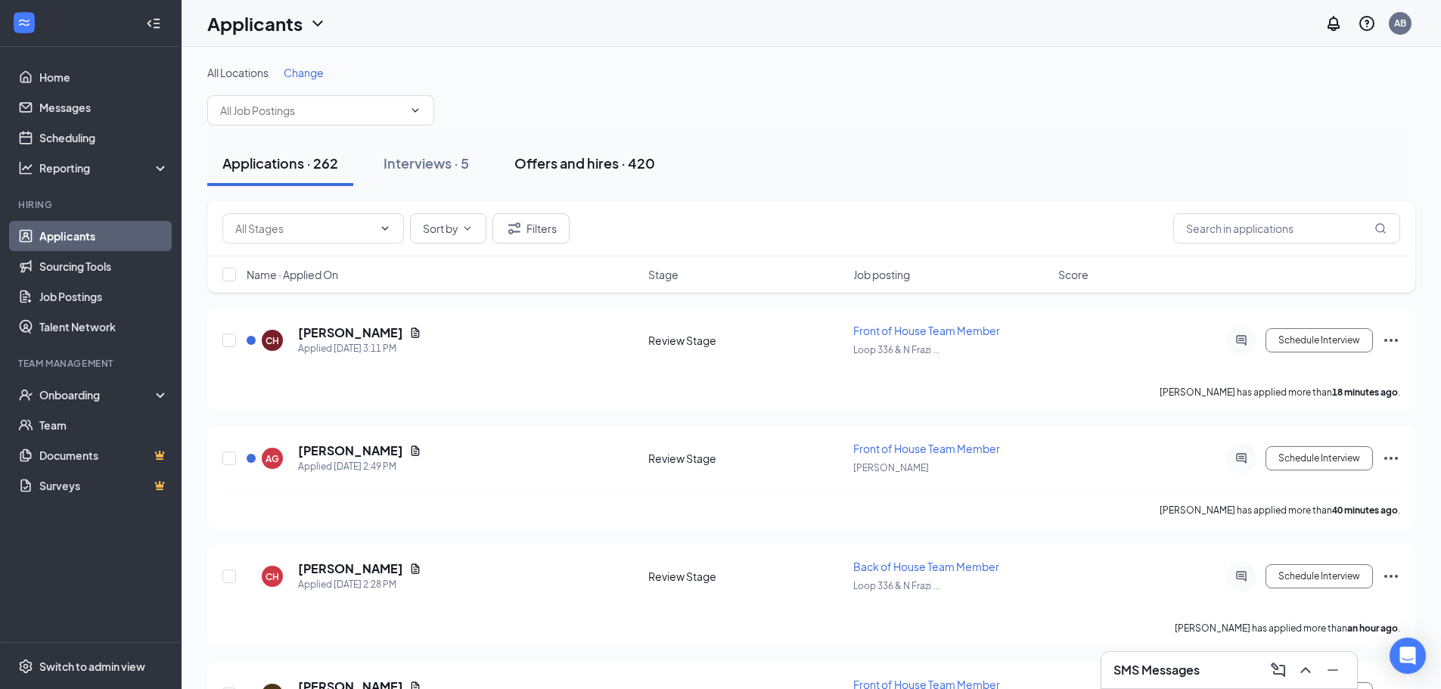
click at [550, 160] on div "Offers and hires · 420" at bounding box center [584, 163] width 141 height 19
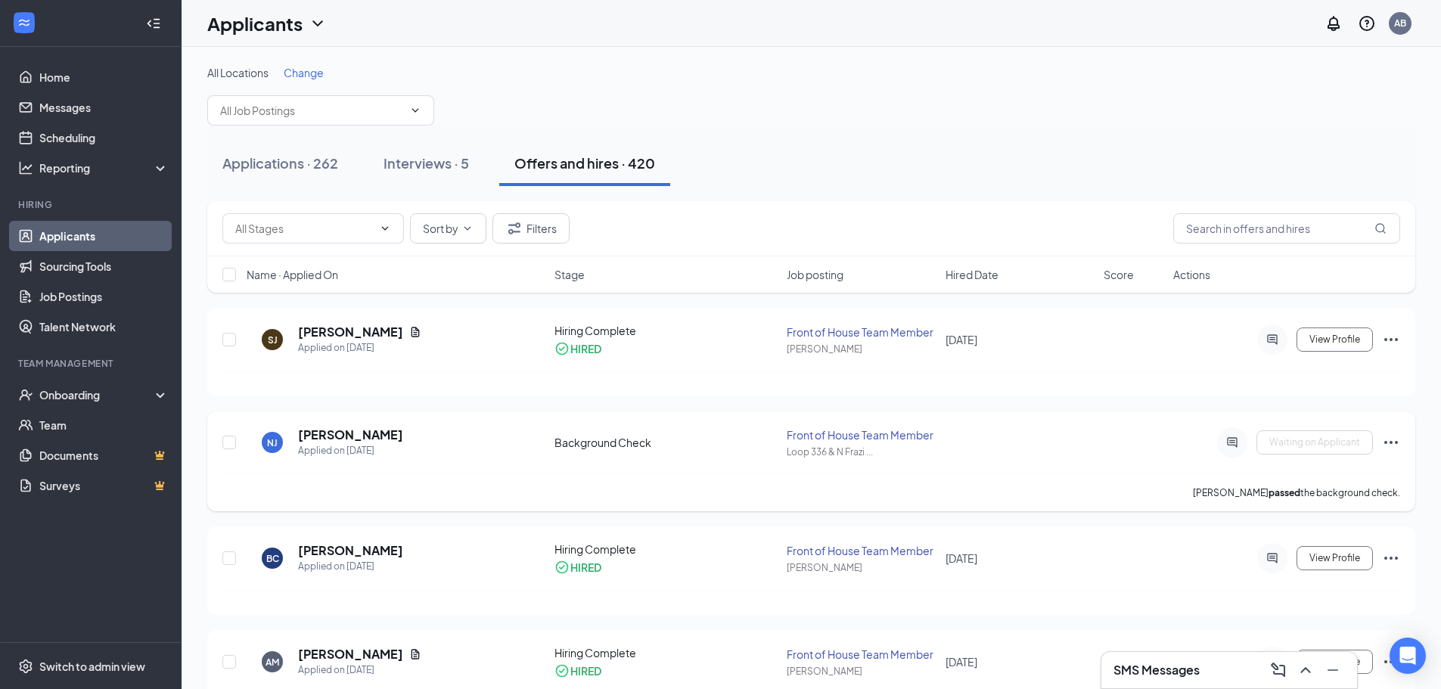
click at [1393, 444] on icon "Ellipses" at bounding box center [1391, 442] width 18 height 18
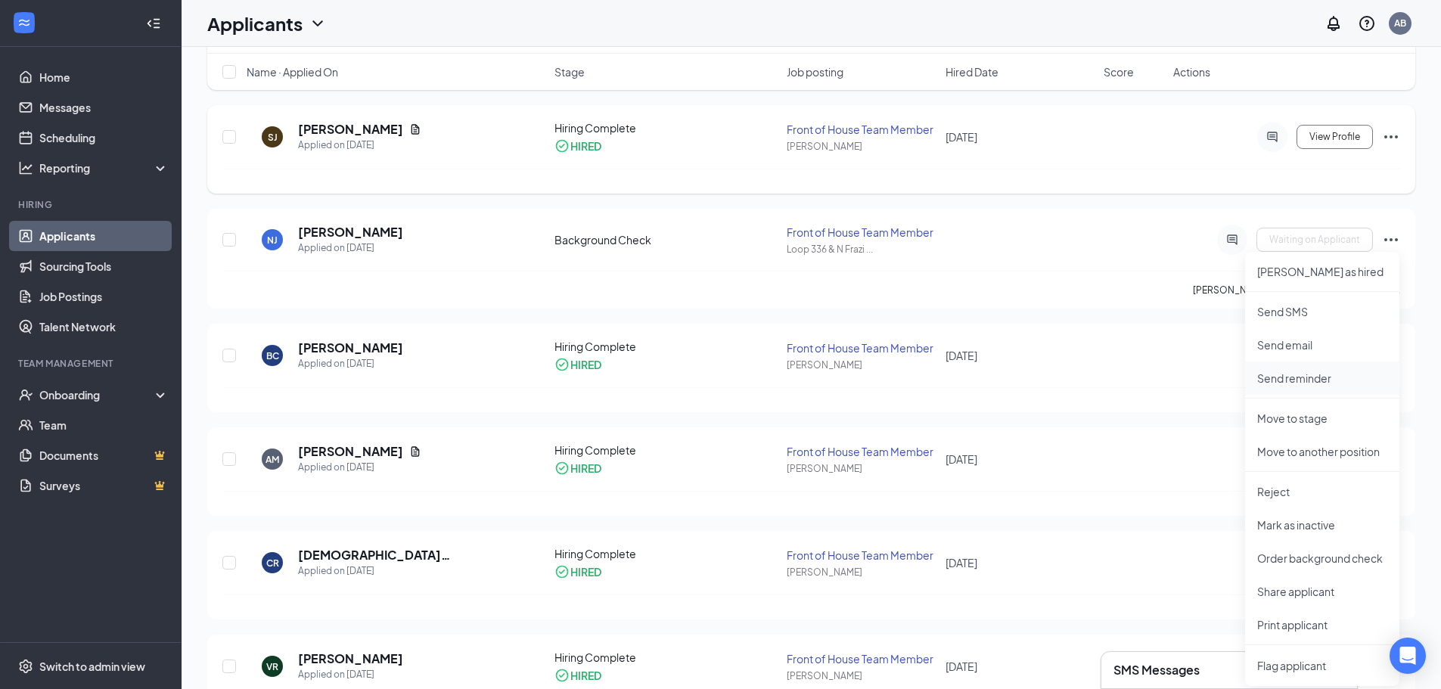
scroll to position [227, 0]
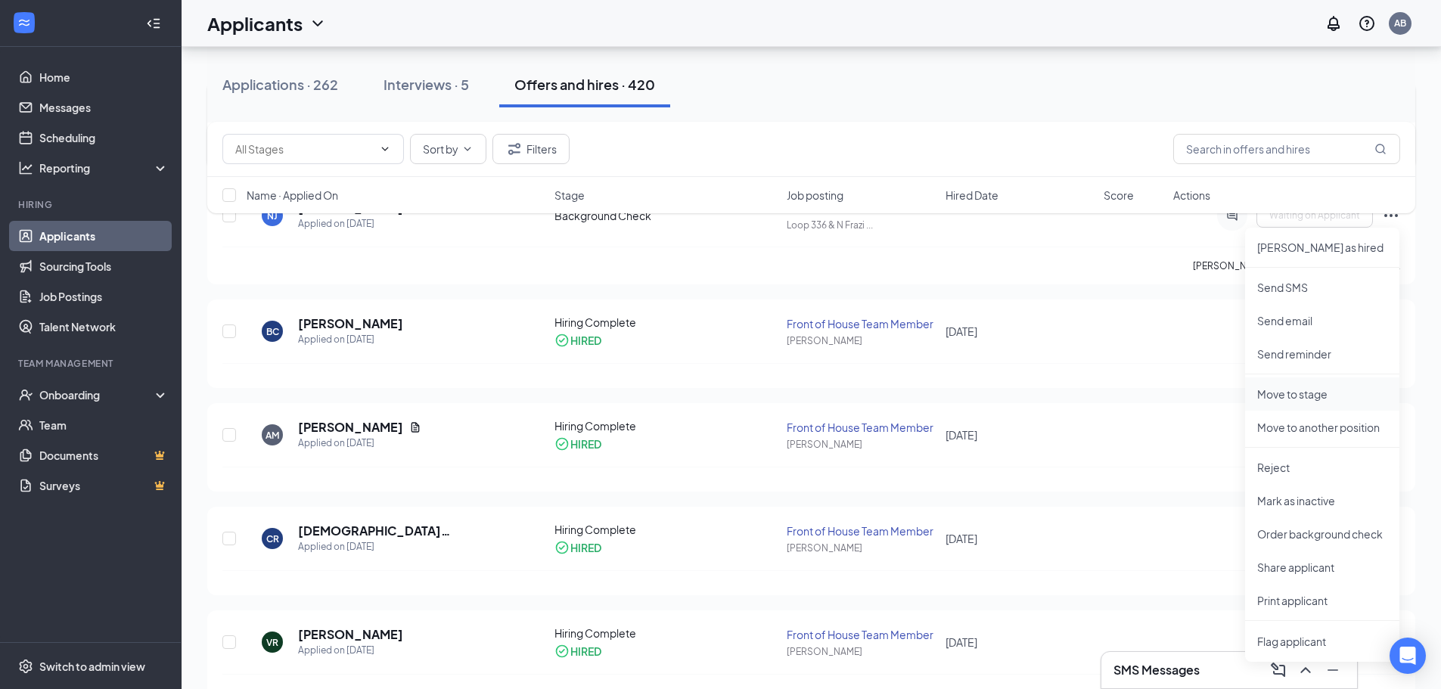
click at [1280, 399] on p "Move to stage" at bounding box center [1322, 393] width 130 height 15
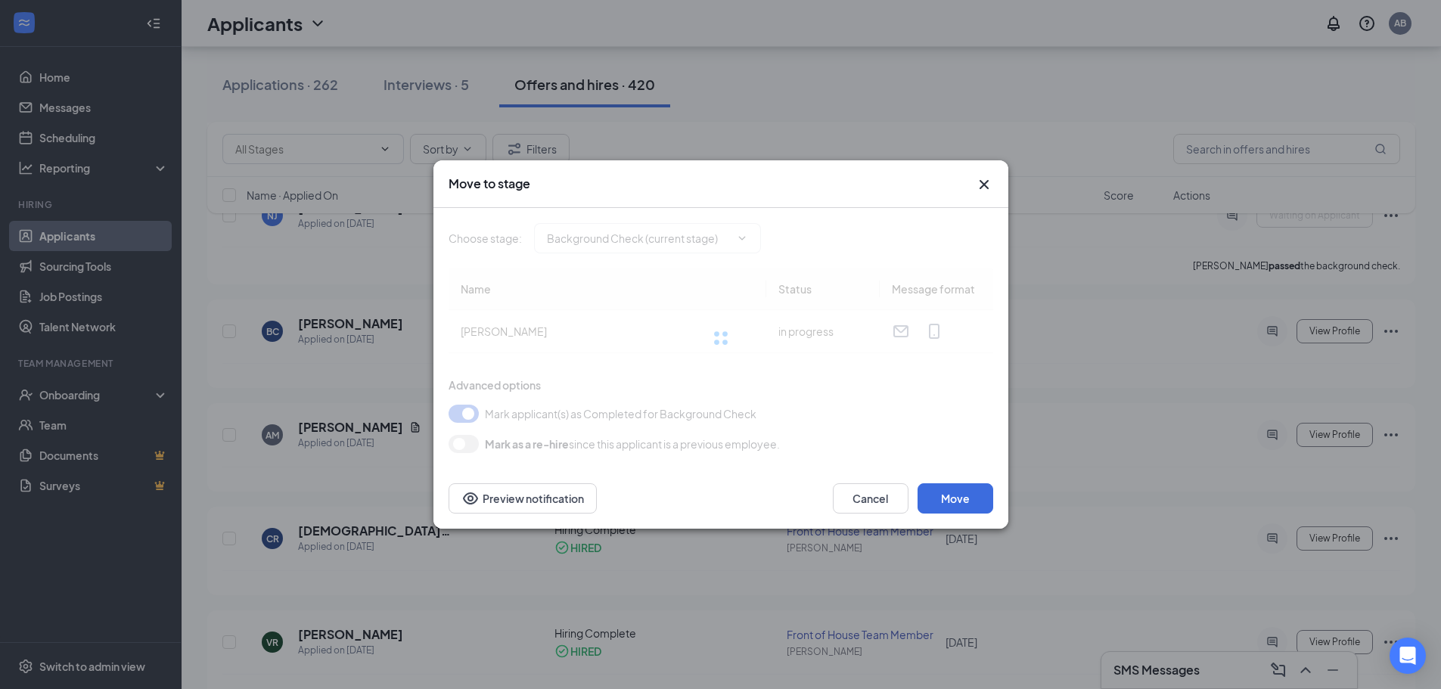
type input "Hiring Complete (final stage)"
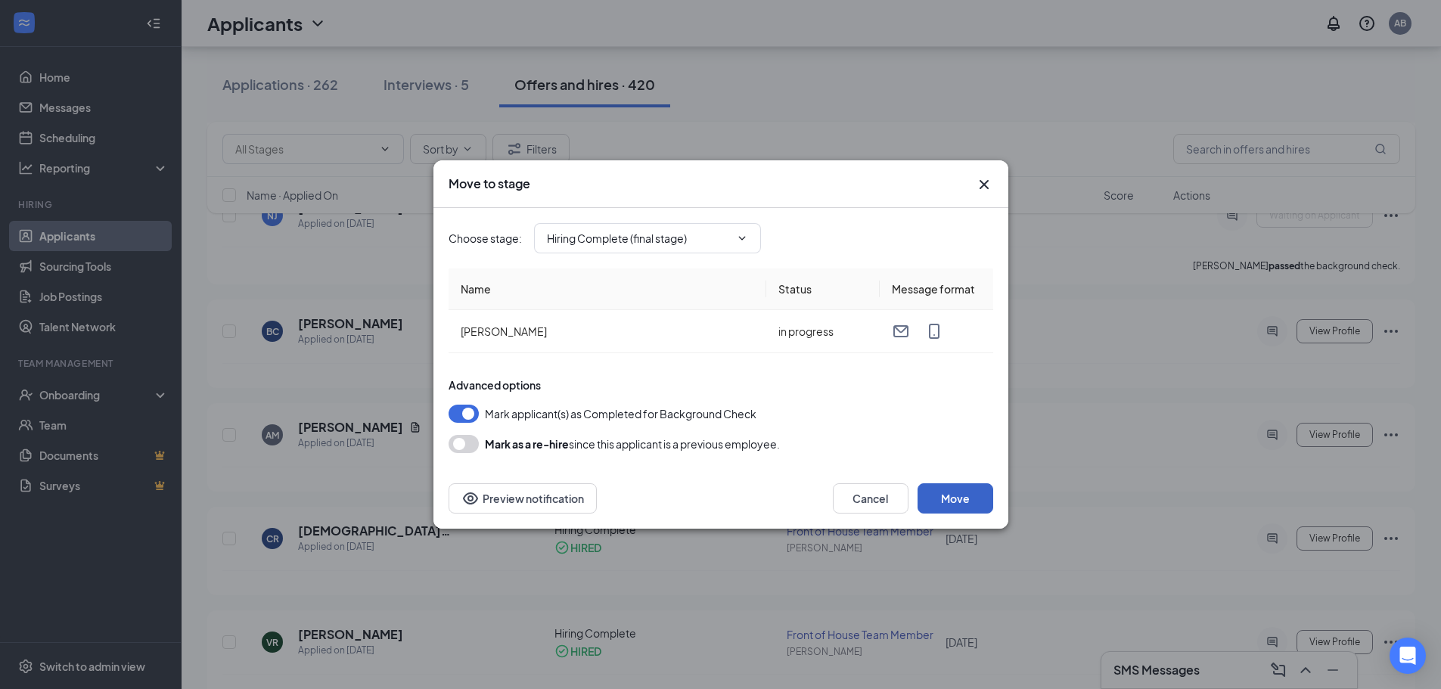
click at [974, 492] on button "Move" at bounding box center [955, 498] width 76 height 30
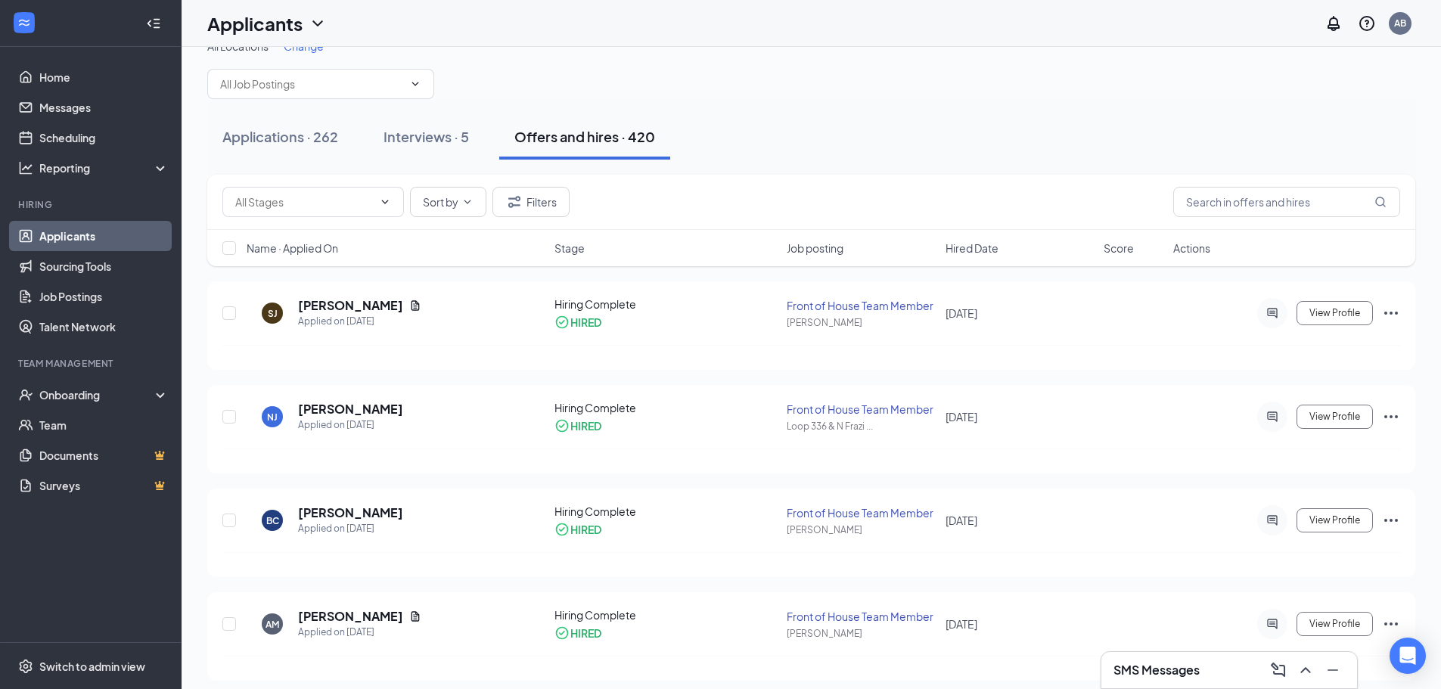
scroll to position [0, 0]
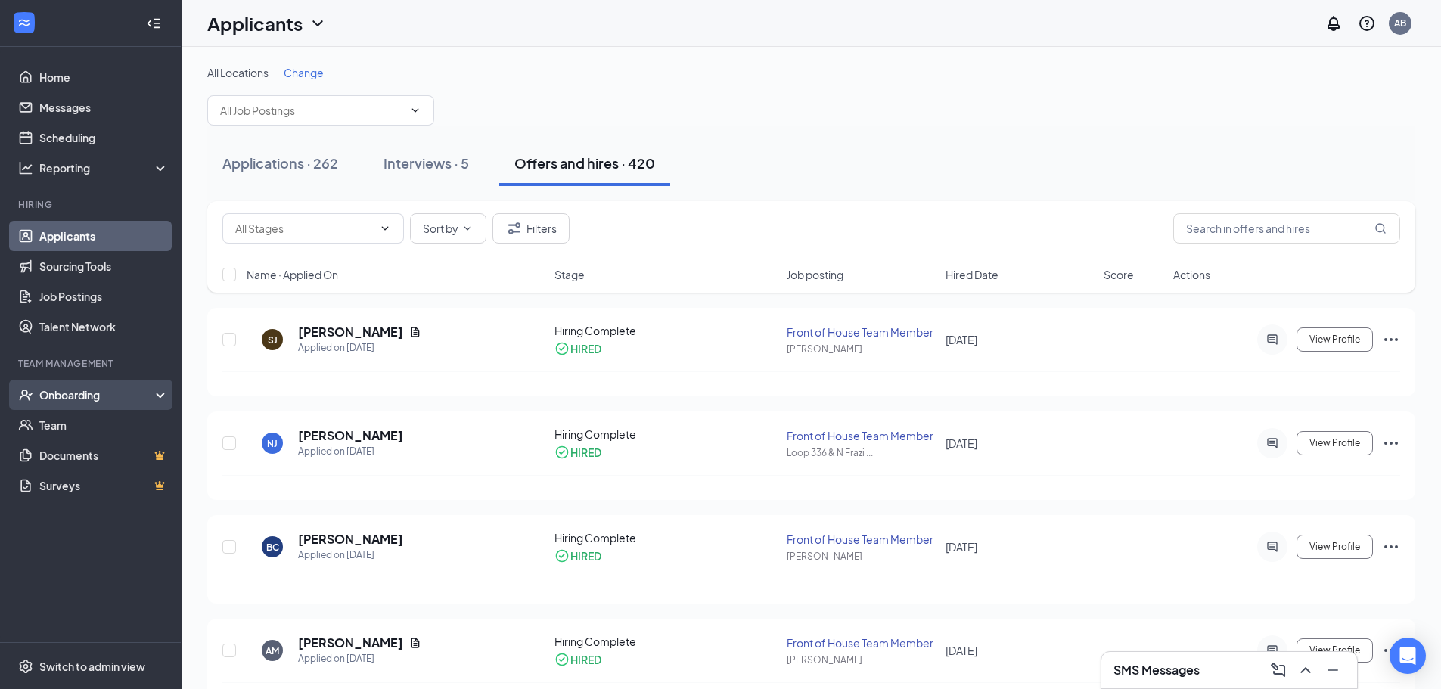
click at [85, 405] on div "Onboarding" at bounding box center [90, 395] width 181 height 30
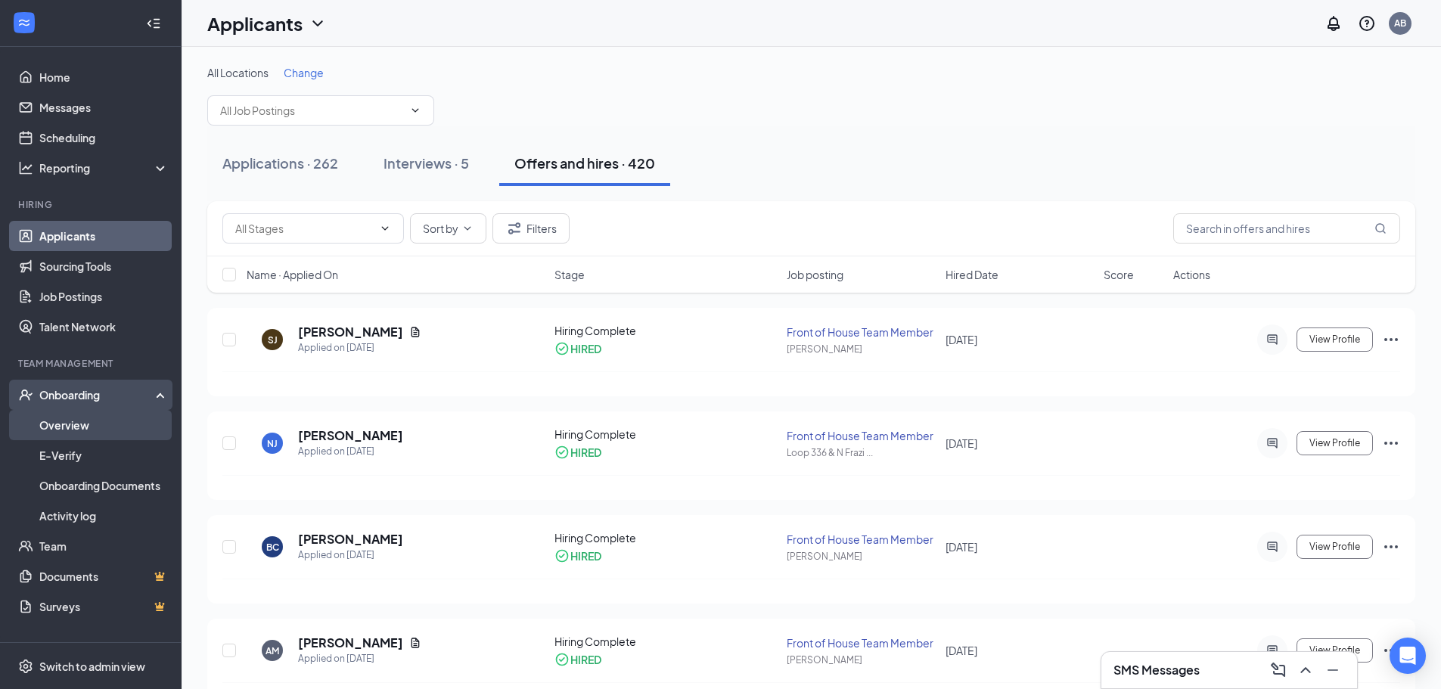
click at [82, 424] on link "Overview" at bounding box center [103, 425] width 129 height 30
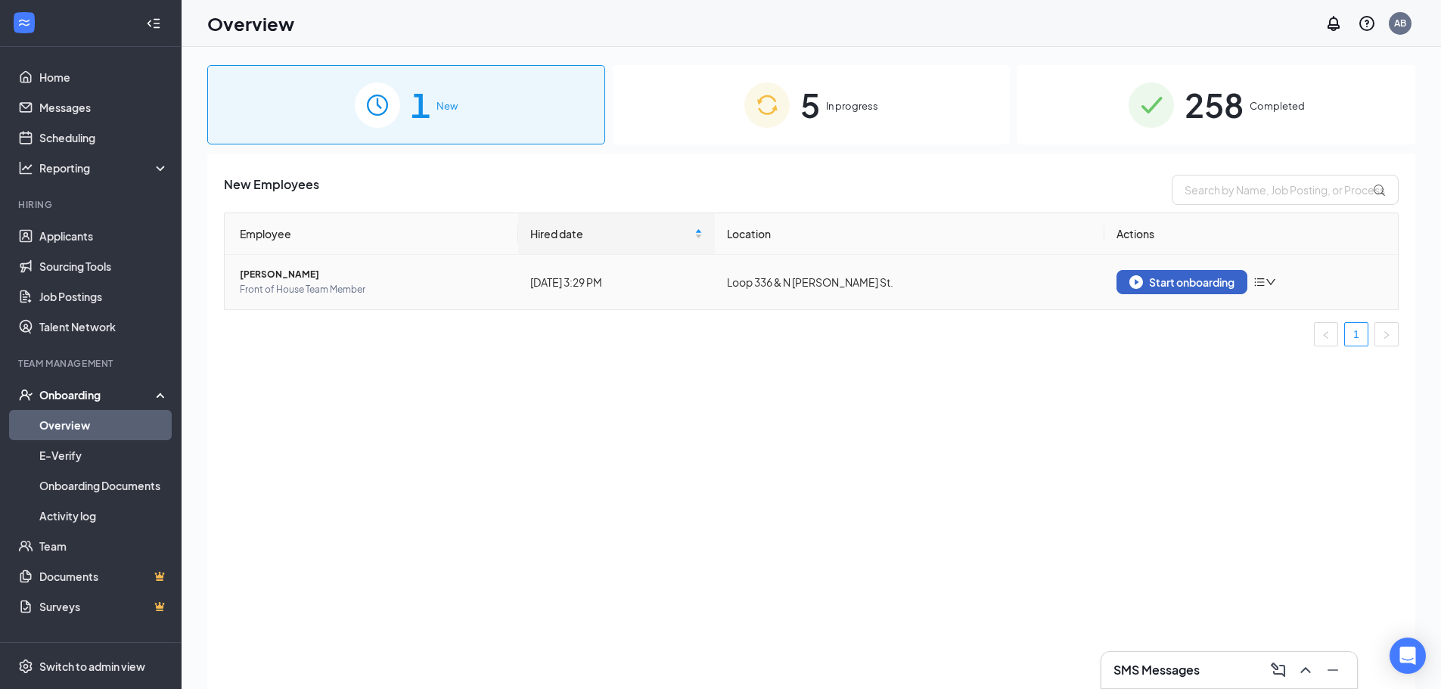
click at [1186, 278] on div "Start onboarding" at bounding box center [1181, 282] width 105 height 14
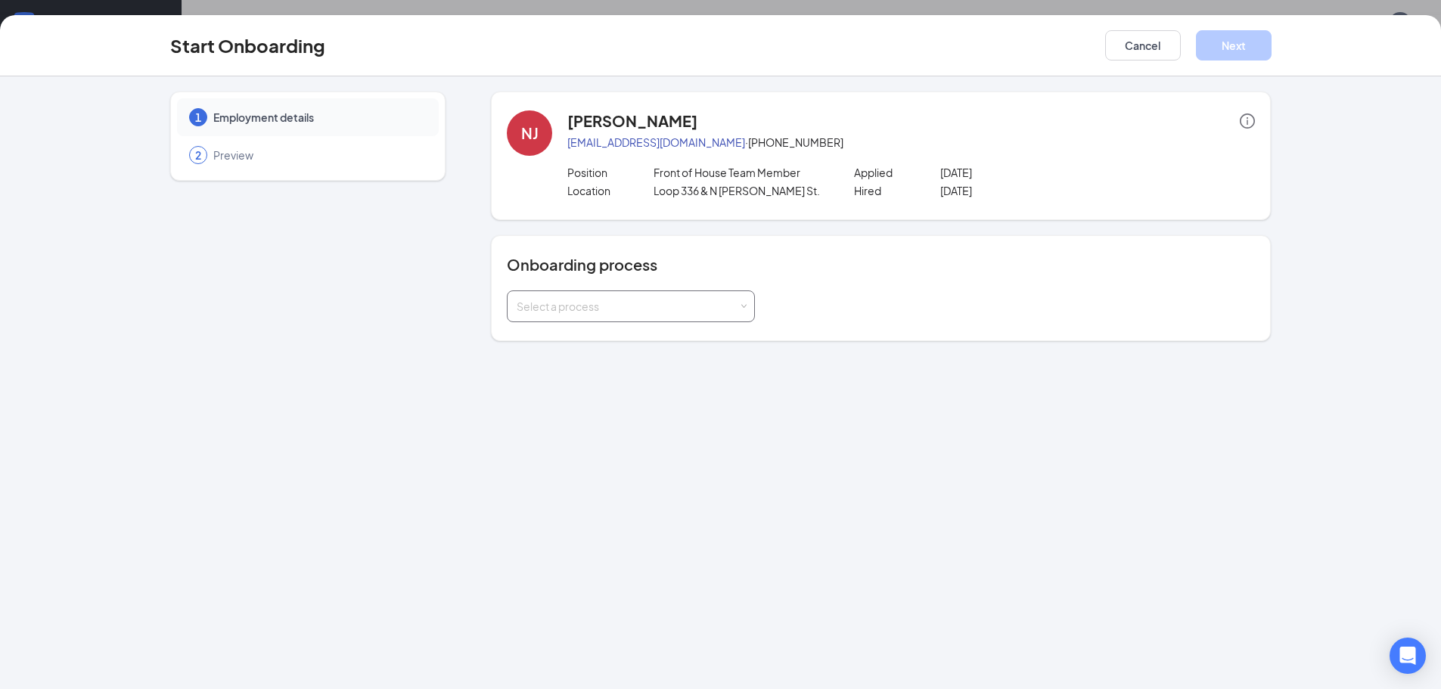
click at [706, 301] on div "Select a process" at bounding box center [627, 306] width 222 height 15
click at [683, 337] on li "Team Member Onboarding" at bounding box center [631, 338] width 248 height 27
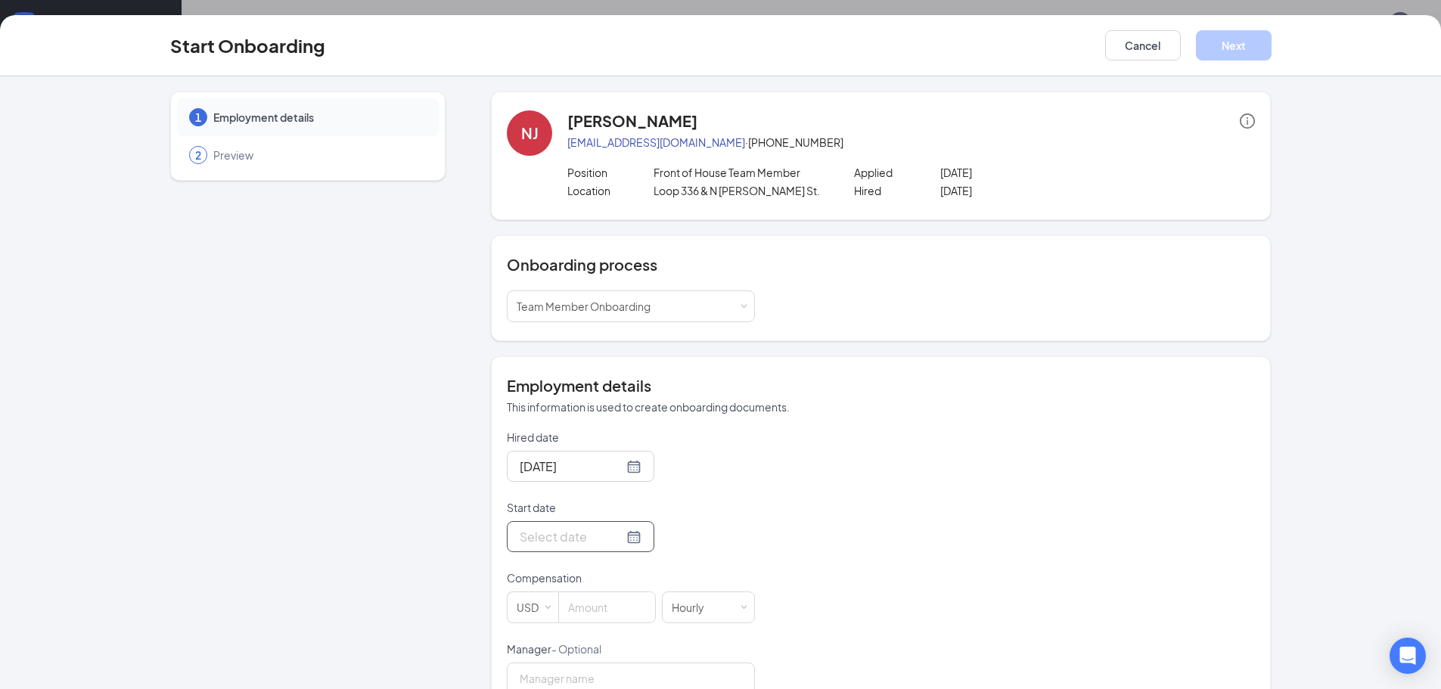
click at [615, 536] on div at bounding box center [581, 536] width 122 height 19
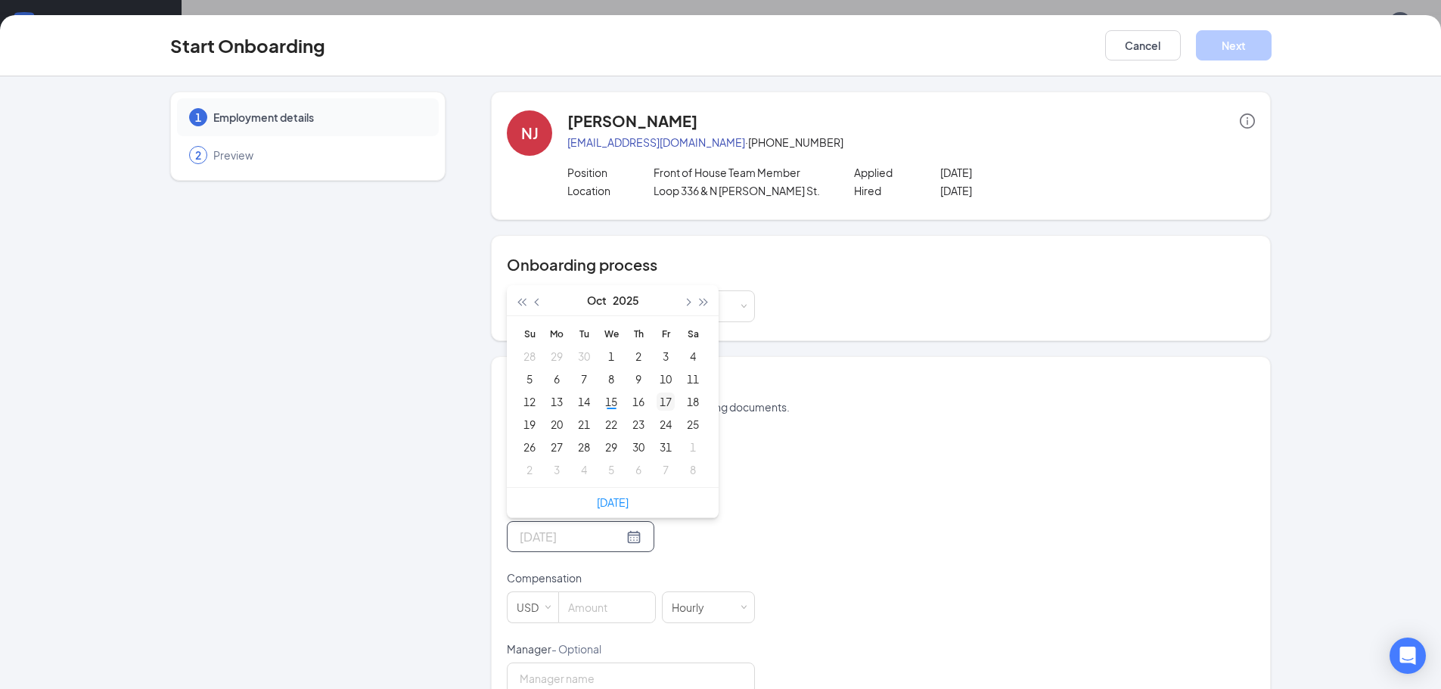
type input "Oct 17, 2025"
click at [661, 403] on div "17" at bounding box center [665, 401] width 18 height 18
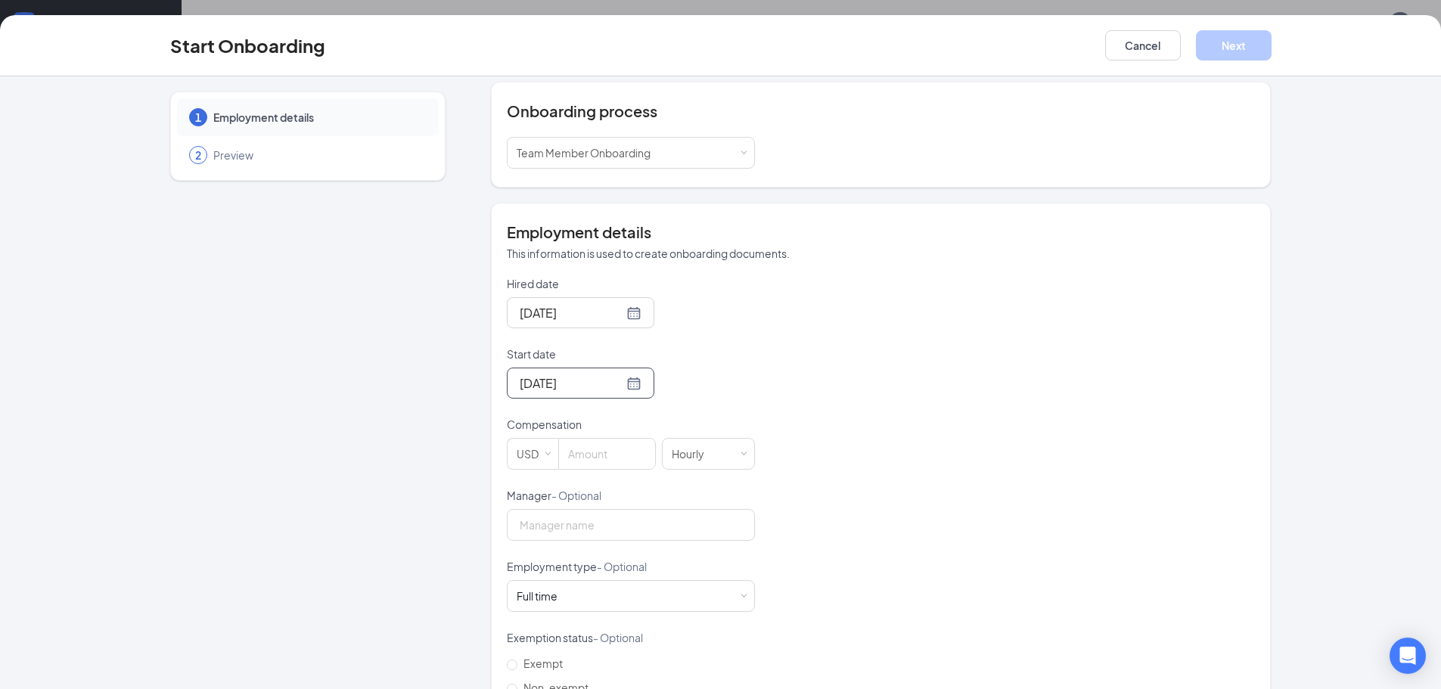
scroll to position [227, 0]
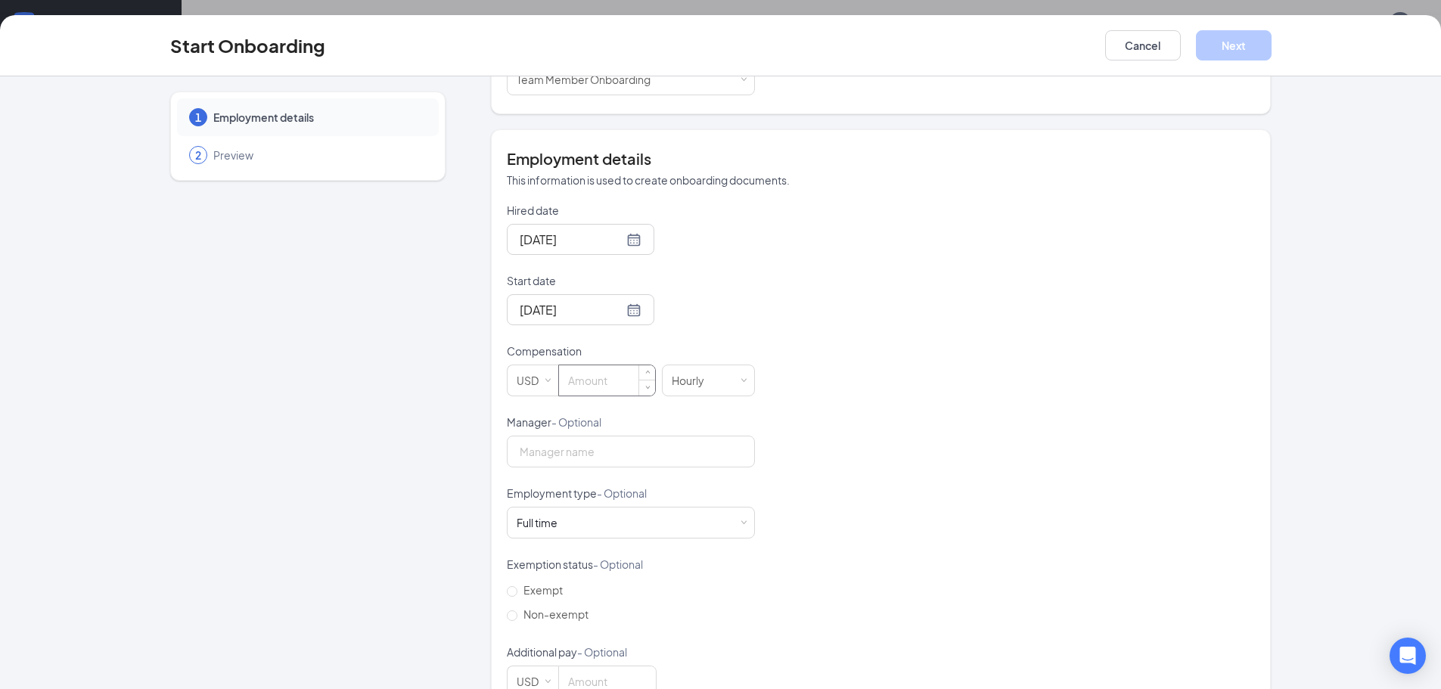
click at [587, 385] on input at bounding box center [607, 380] width 96 height 30
type input "10"
click at [509, 614] on input "Non-exempt" at bounding box center [512, 615] width 11 height 11
radio input "true"
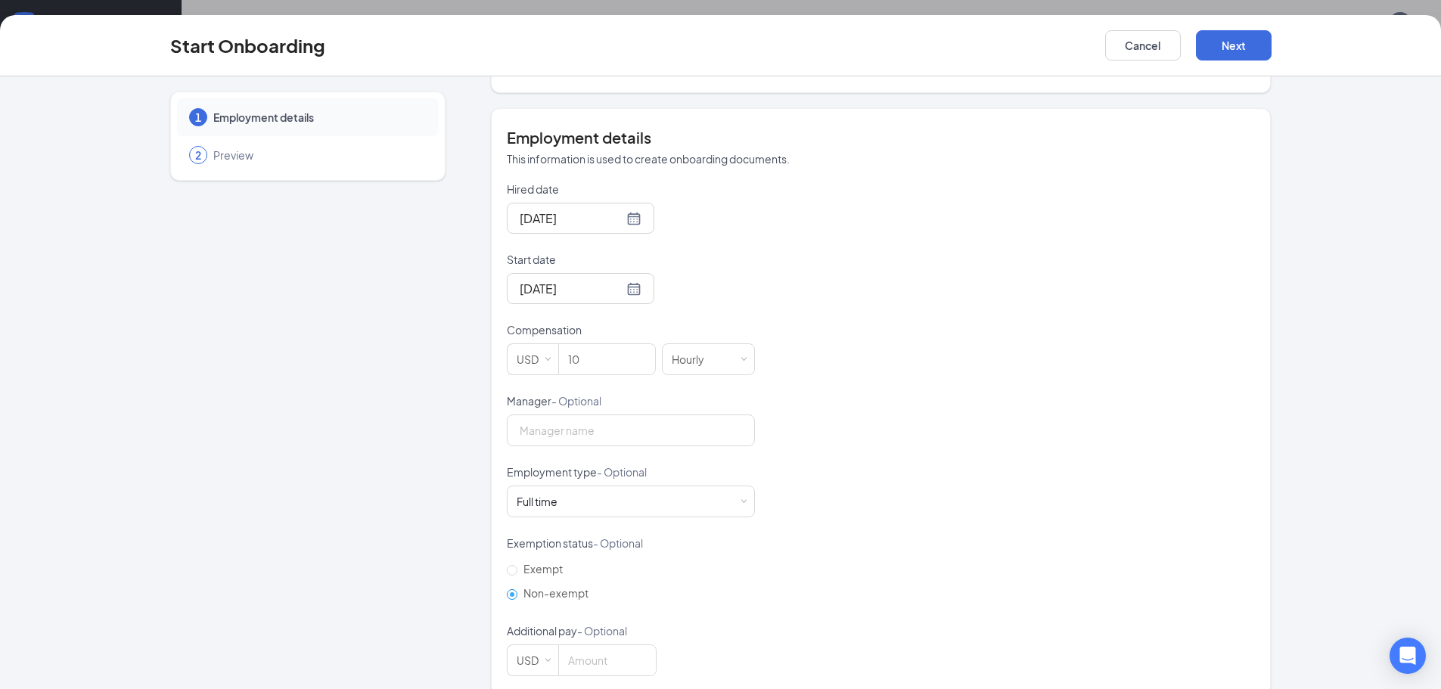
scroll to position [269, 0]
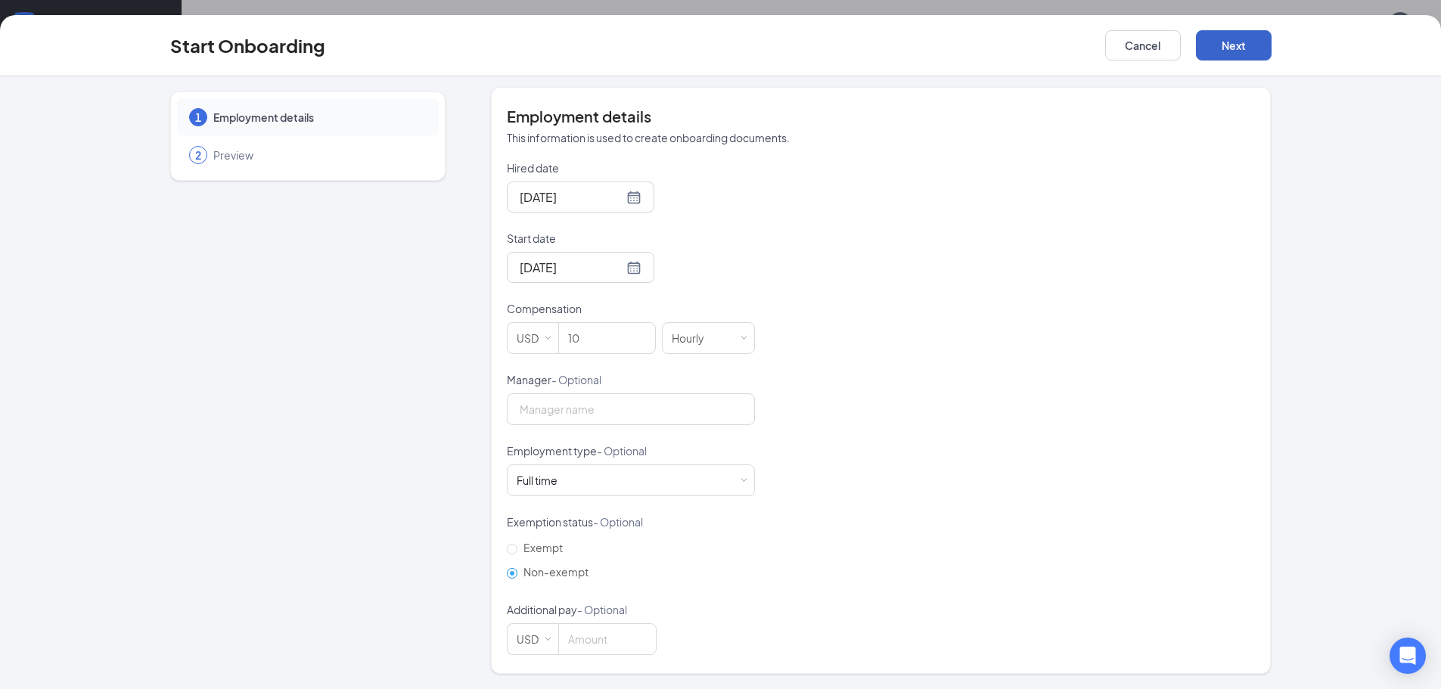
click at [1244, 51] on button "Next" at bounding box center [1234, 45] width 76 height 30
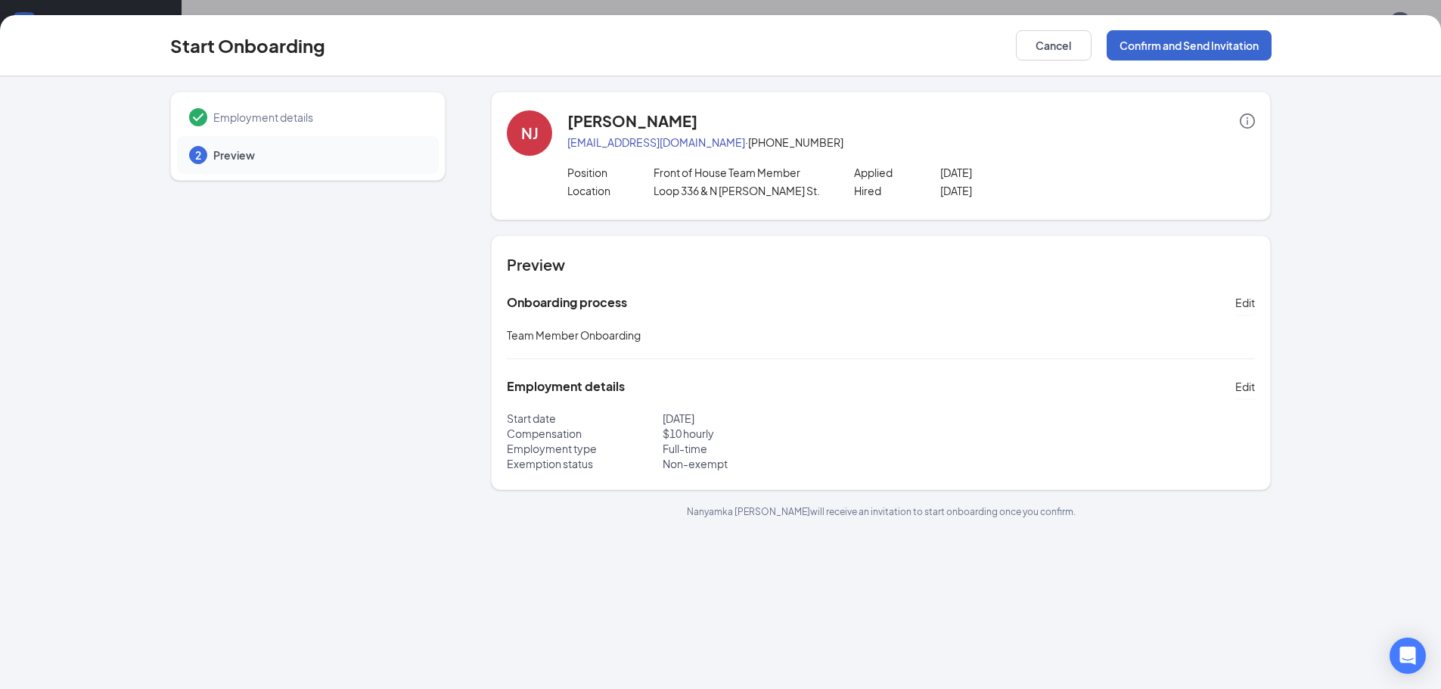
scroll to position [0, 0]
click at [1244, 51] on button "Confirm and Send Invitation" at bounding box center [1188, 45] width 165 height 30
